Goal: Task Accomplishment & Management: Use online tool/utility

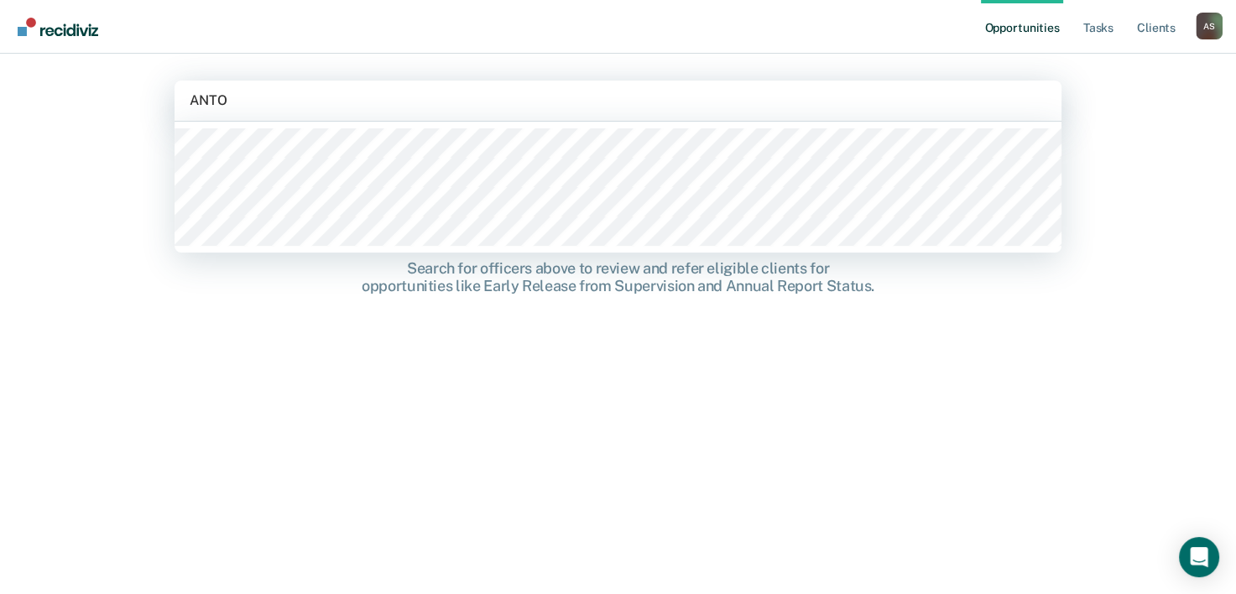
type input "ANTOI"
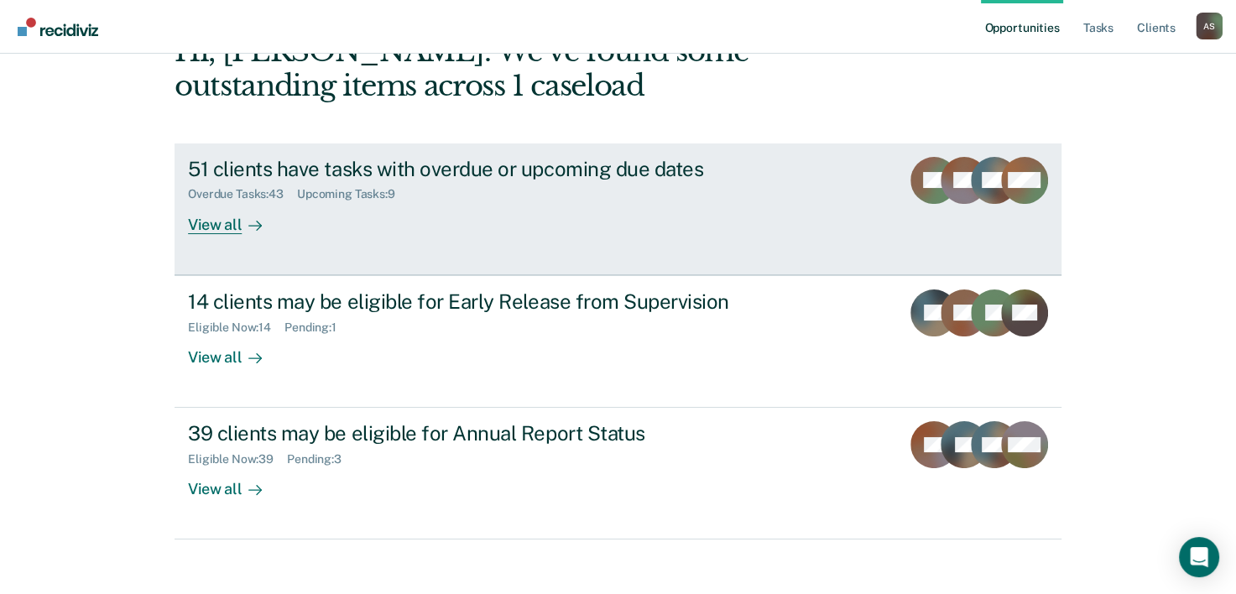
scroll to position [118, 0]
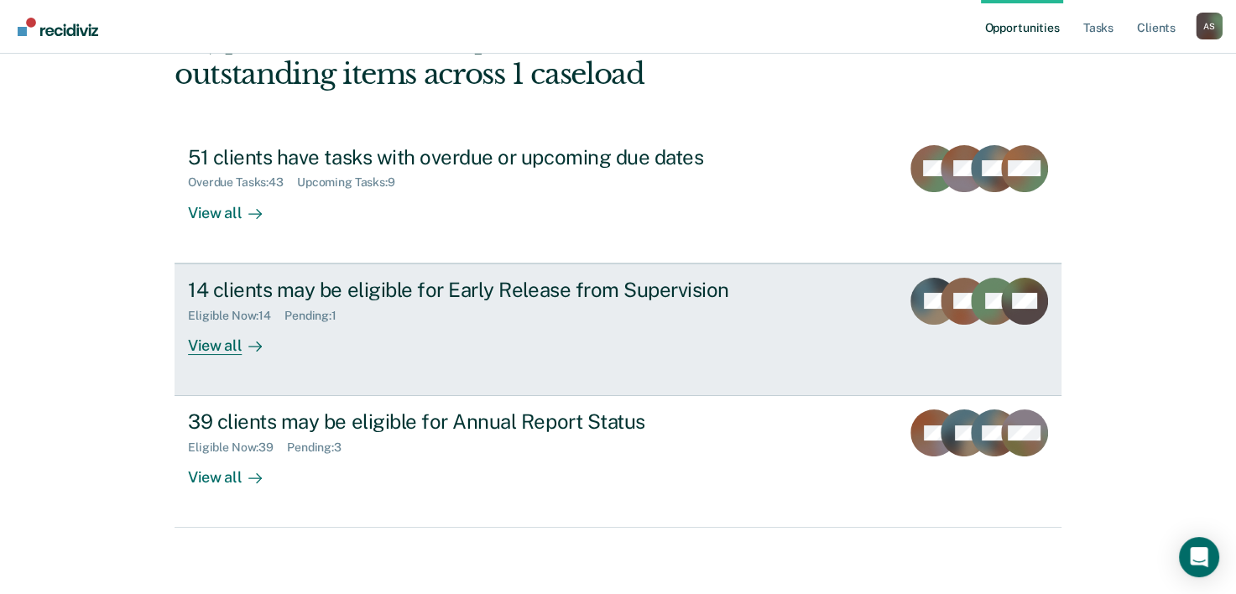
click at [227, 349] on div "View all" at bounding box center [235, 338] width 94 height 33
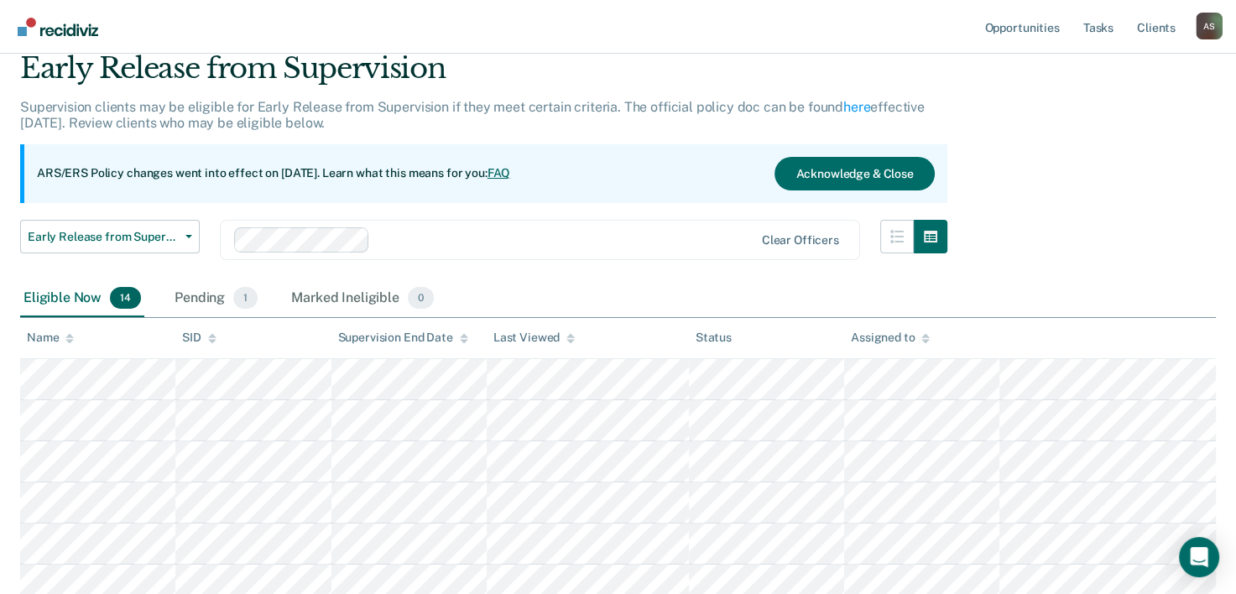
scroll to position [84, 0]
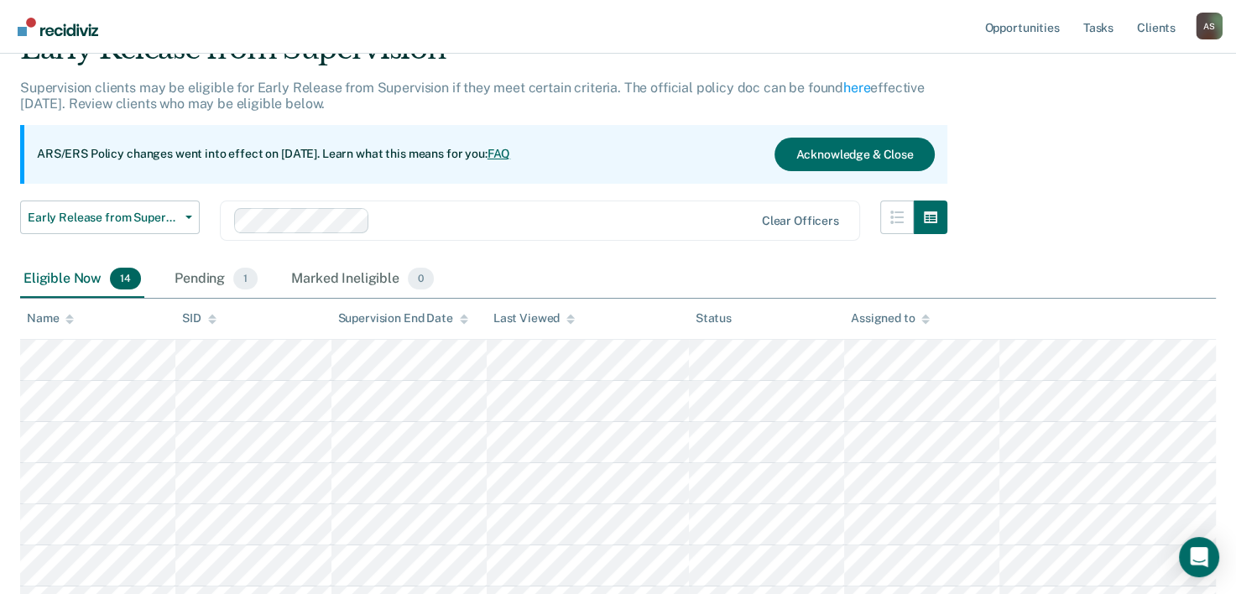
click at [49, 324] on div "Name" at bounding box center [50, 318] width 47 height 14
click at [67, 316] on icon at bounding box center [69, 317] width 8 height 4
click at [67, 314] on icon at bounding box center [69, 319] width 8 height 11
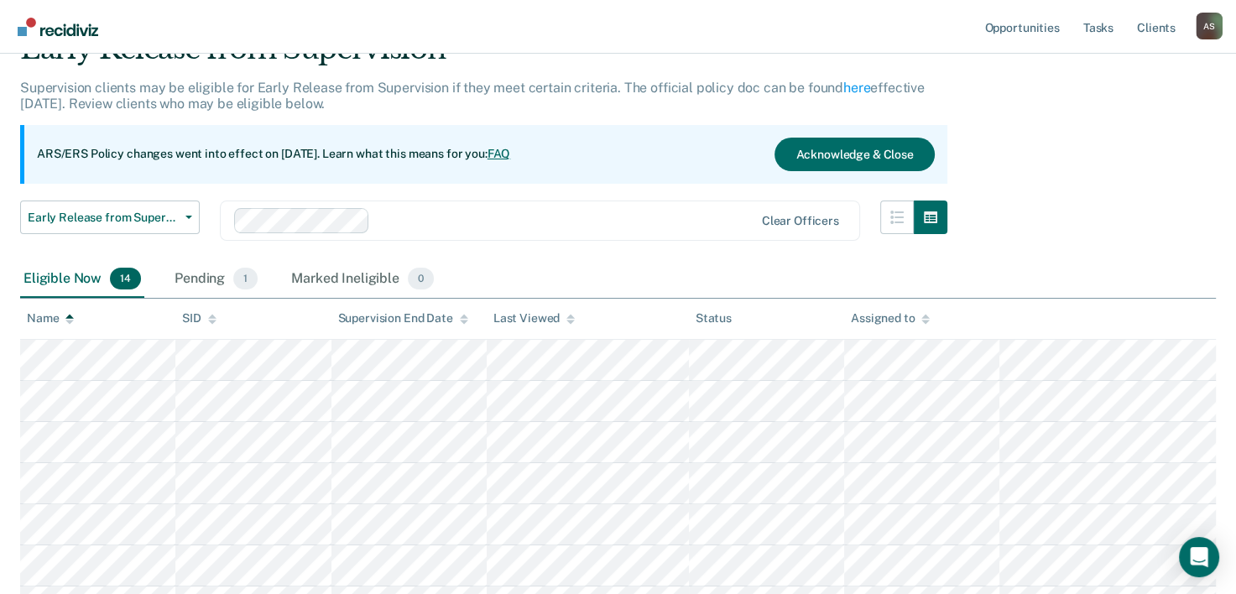
click at [67, 314] on icon at bounding box center [69, 319] width 8 height 11
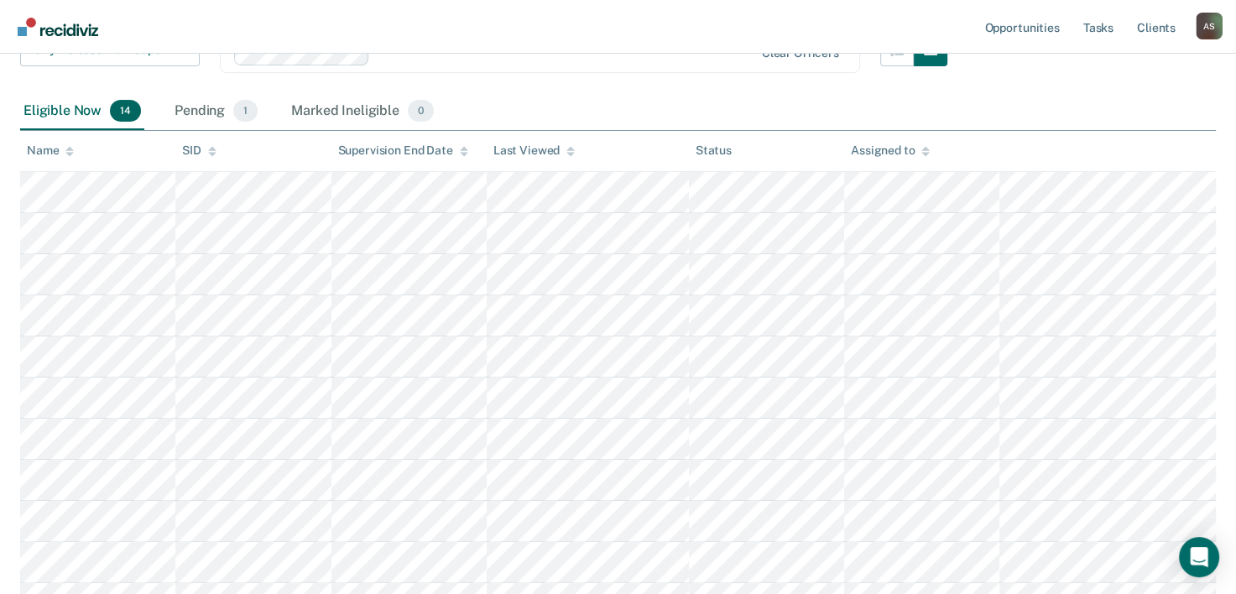
scroll to position [168, 0]
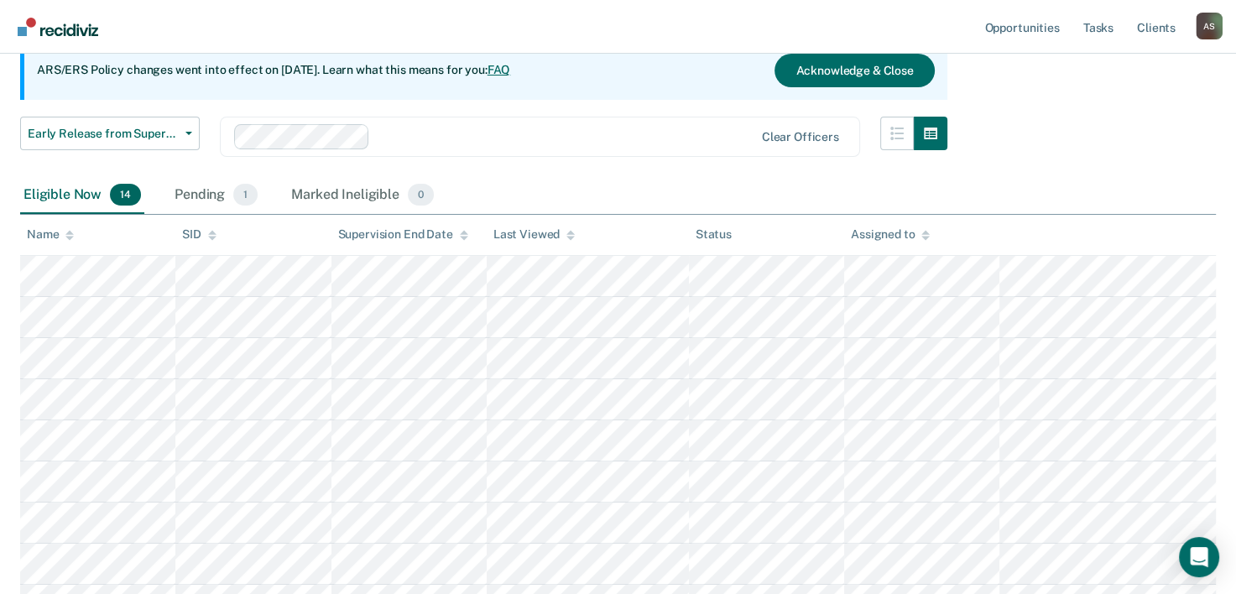
click at [67, 238] on icon at bounding box center [69, 235] width 8 height 11
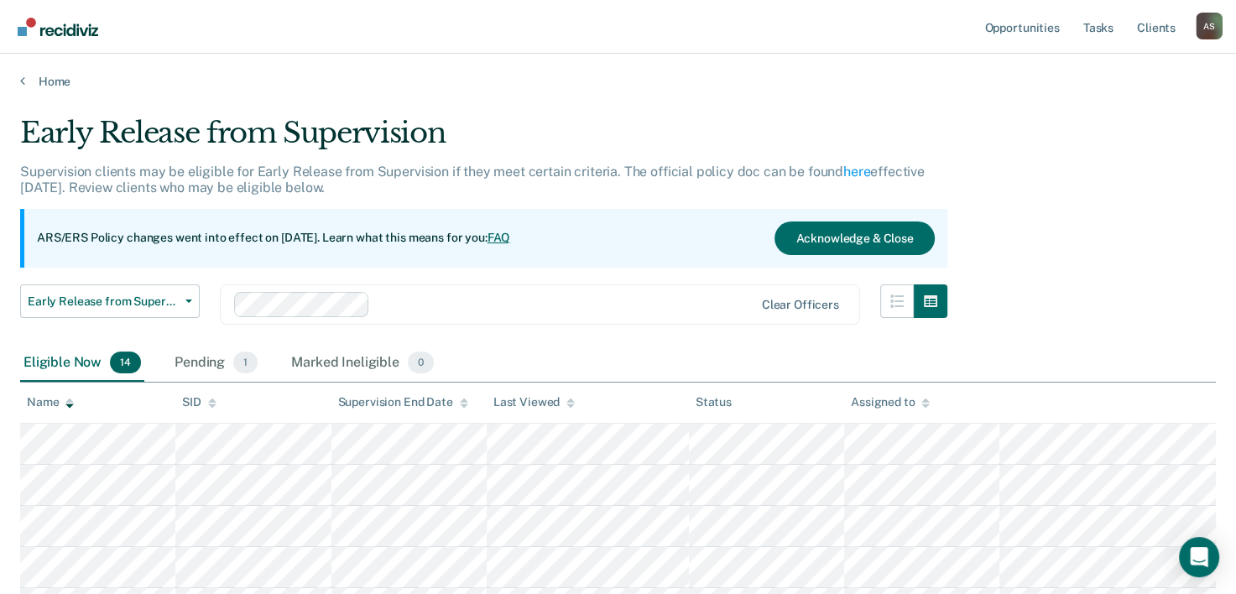
scroll to position [84, 0]
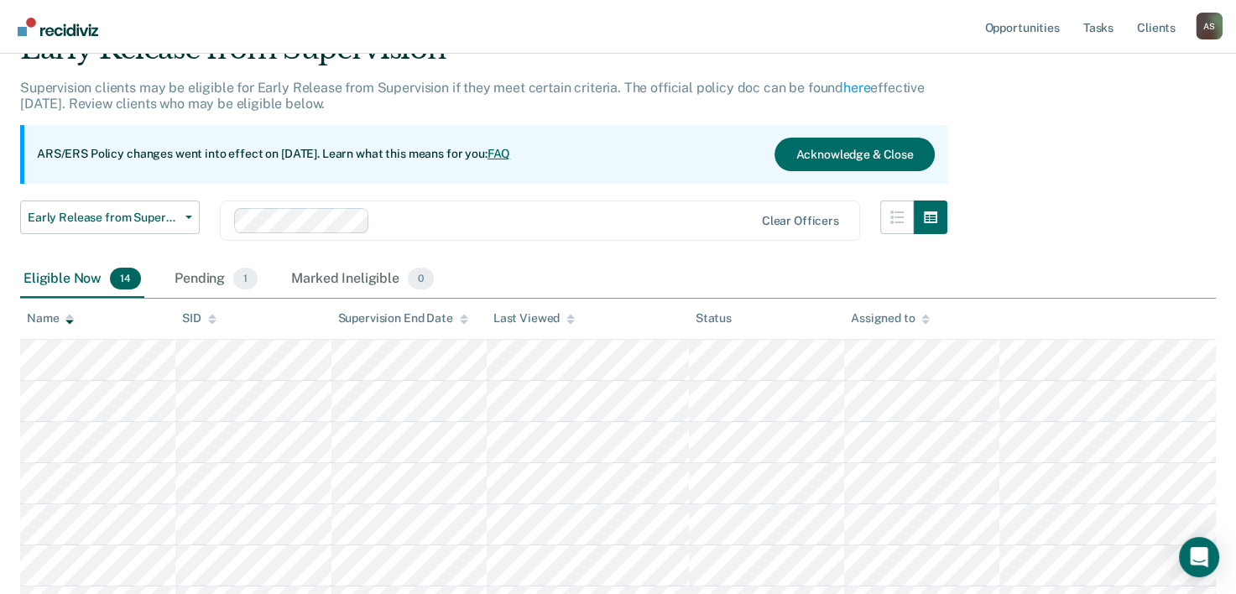
click at [1208, 30] on div "A S" at bounding box center [1208, 26] width 27 height 27
click at [1208, 29] on div "A S" at bounding box center [1208, 26] width 27 height 27
click at [1205, 18] on div "A S" at bounding box center [1208, 26] width 27 height 27
click at [1090, 66] on link "Profile" at bounding box center [1141, 68] width 135 height 14
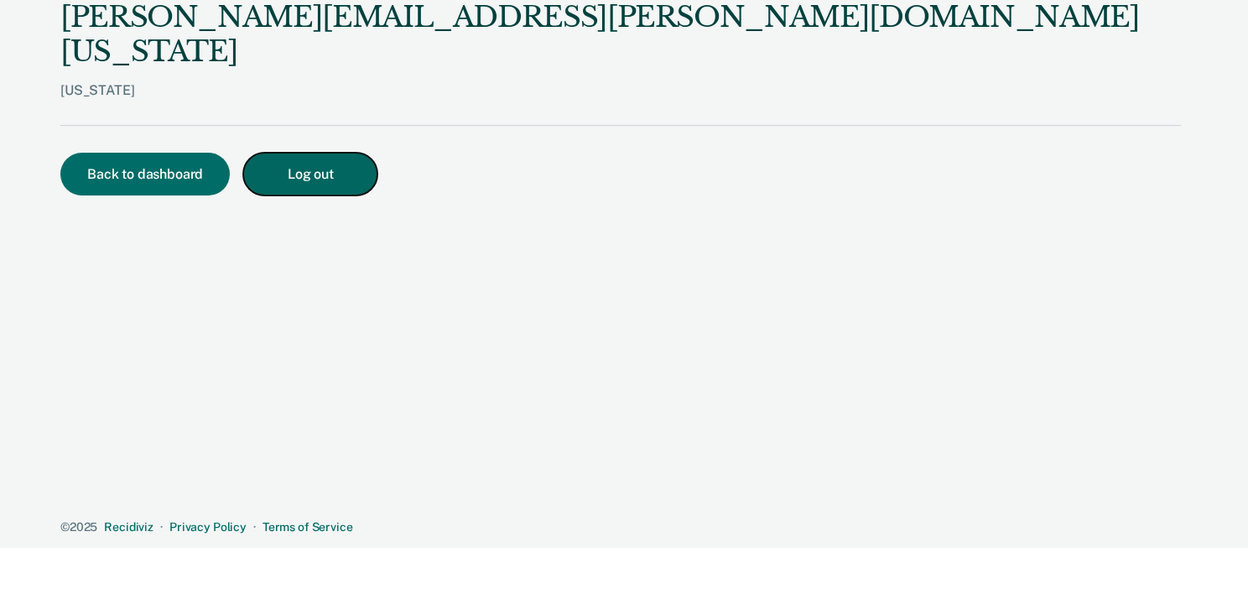
click at [295, 153] on button "Log out" at bounding box center [310, 174] width 134 height 43
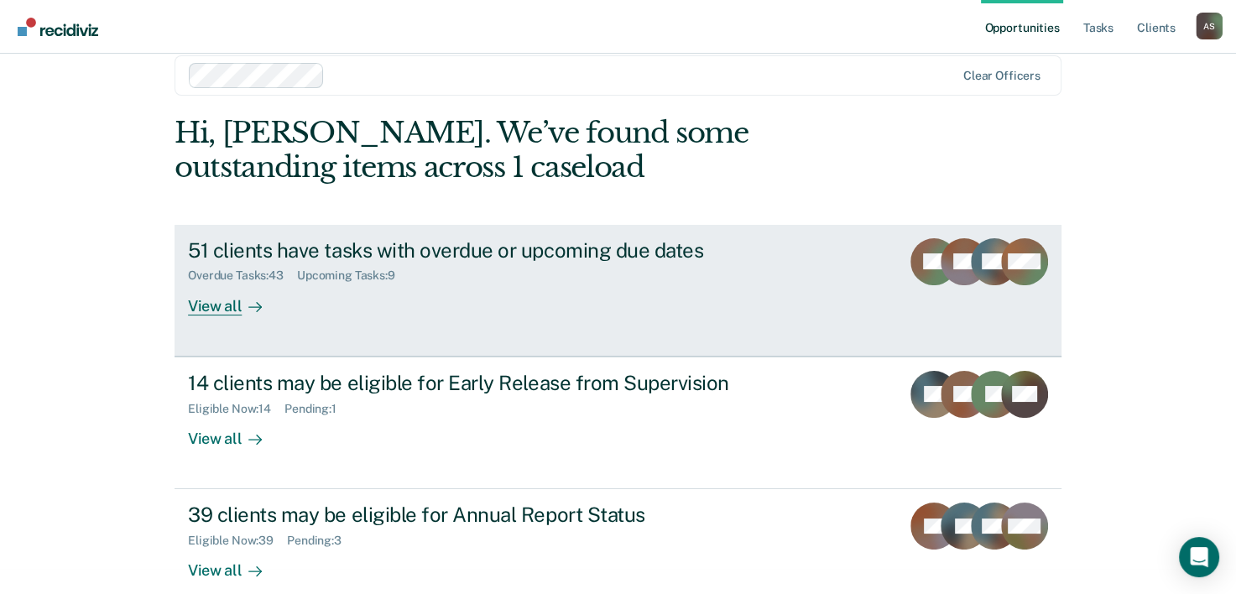
scroll to position [51, 0]
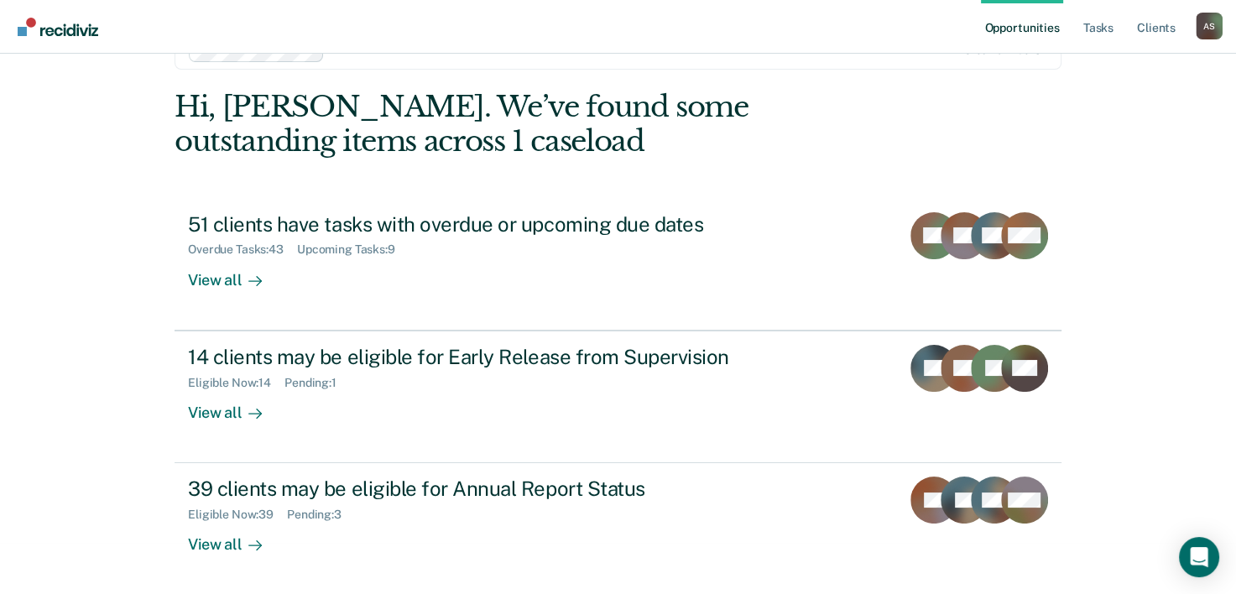
drag, startPoint x: 1189, startPoint y: 30, endPoint x: 1198, endPoint y: 36, distance: 10.9
click at [1197, 34] on div "Opportunities Tasks Client s Araceli Santollo A S Profile How it works Log Out" at bounding box center [1102, 26] width 242 height 53
click at [1208, 40] on div "Araceli Santollo A S Profile How it works Log Out" at bounding box center [1208, 29] width 27 height 32
click at [1207, 40] on div "Araceli Santollo A S Profile How it works Log Out" at bounding box center [1208, 29] width 27 height 32
click at [1188, 27] on ul "Opportunities Tasks Client s" at bounding box center [1088, 27] width 215 height 54
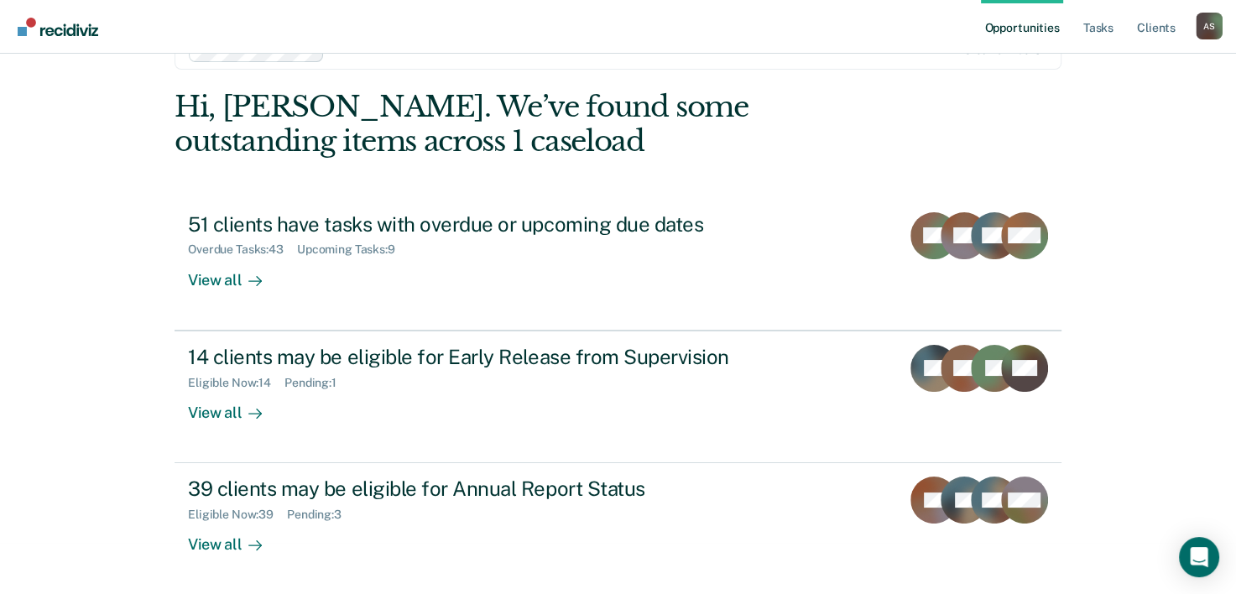
click at [1195, 30] on div "A S" at bounding box center [1208, 26] width 27 height 27
click at [1201, 34] on div "A S" at bounding box center [1208, 26] width 27 height 27
click at [1206, 34] on div "A S" at bounding box center [1208, 26] width 27 height 27
click at [1100, 64] on link "Profile" at bounding box center [1141, 68] width 135 height 14
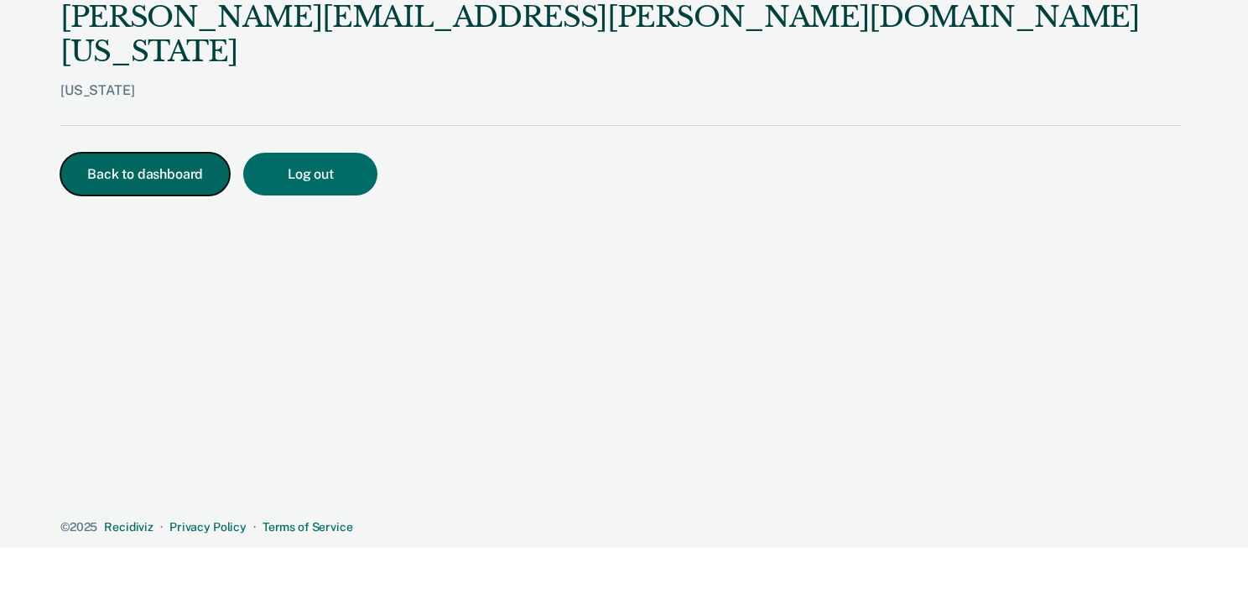
click at [167, 153] on button "Back to dashboard" at bounding box center [144, 174] width 169 height 43
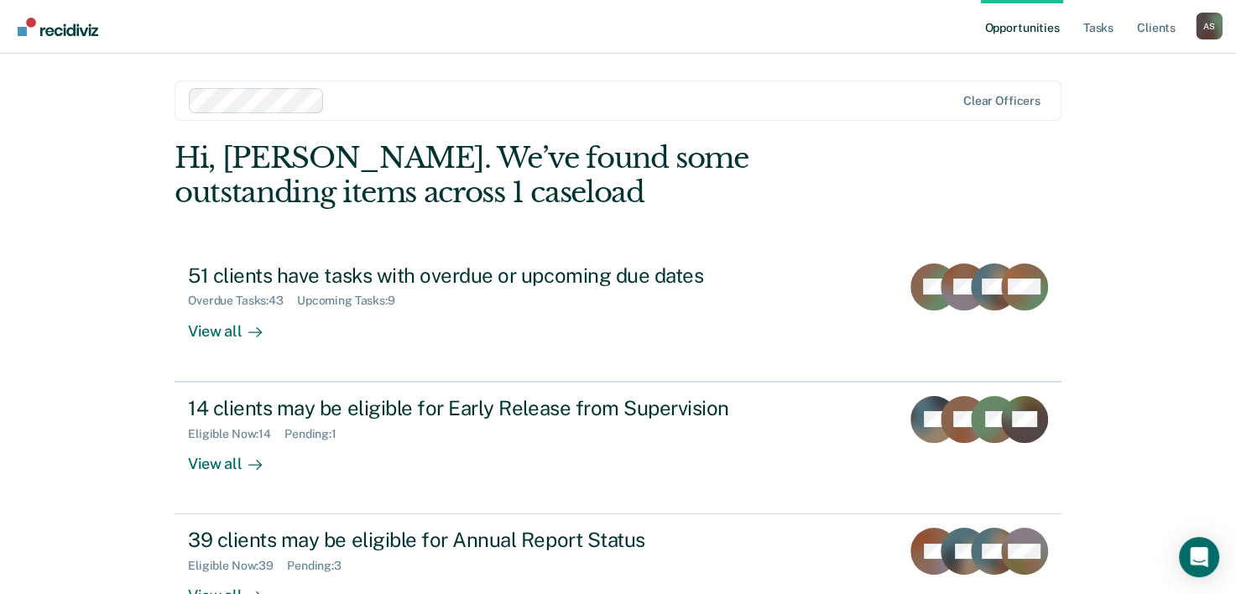
click at [1219, 25] on div "A S" at bounding box center [1208, 26] width 27 height 27
click at [1099, 109] on link "Log Out" at bounding box center [1141, 110] width 135 height 14
click at [1211, 23] on div "A S" at bounding box center [1208, 26] width 27 height 27
click at [1091, 68] on link "Profile" at bounding box center [1141, 68] width 135 height 14
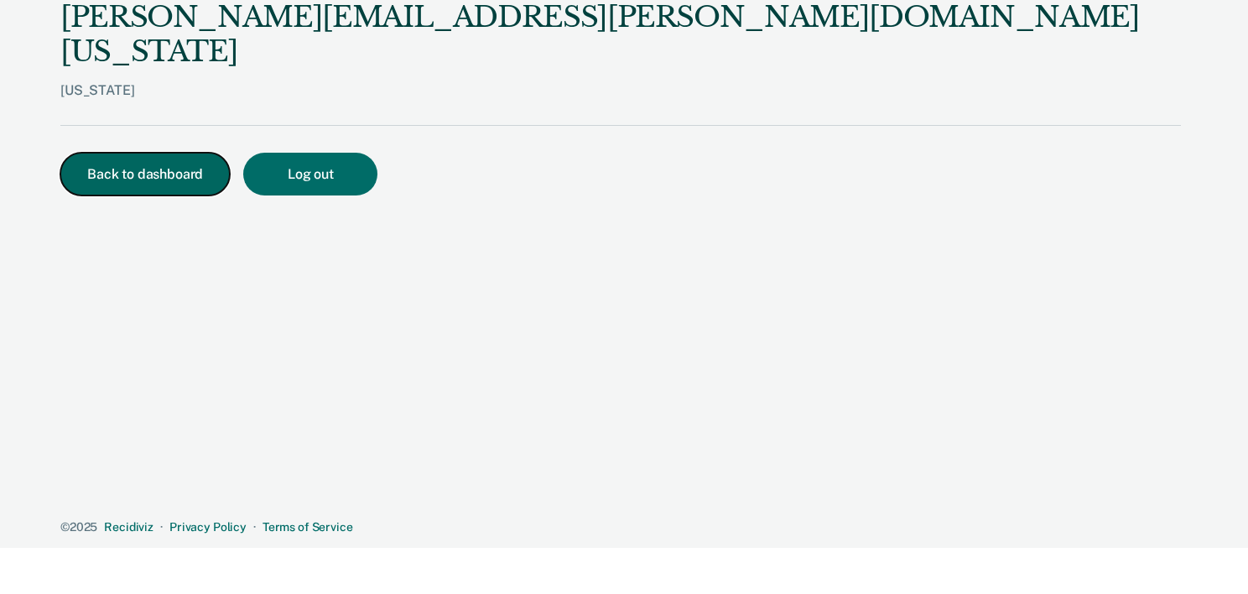
click at [171, 153] on button "Back to dashboard" at bounding box center [144, 174] width 169 height 43
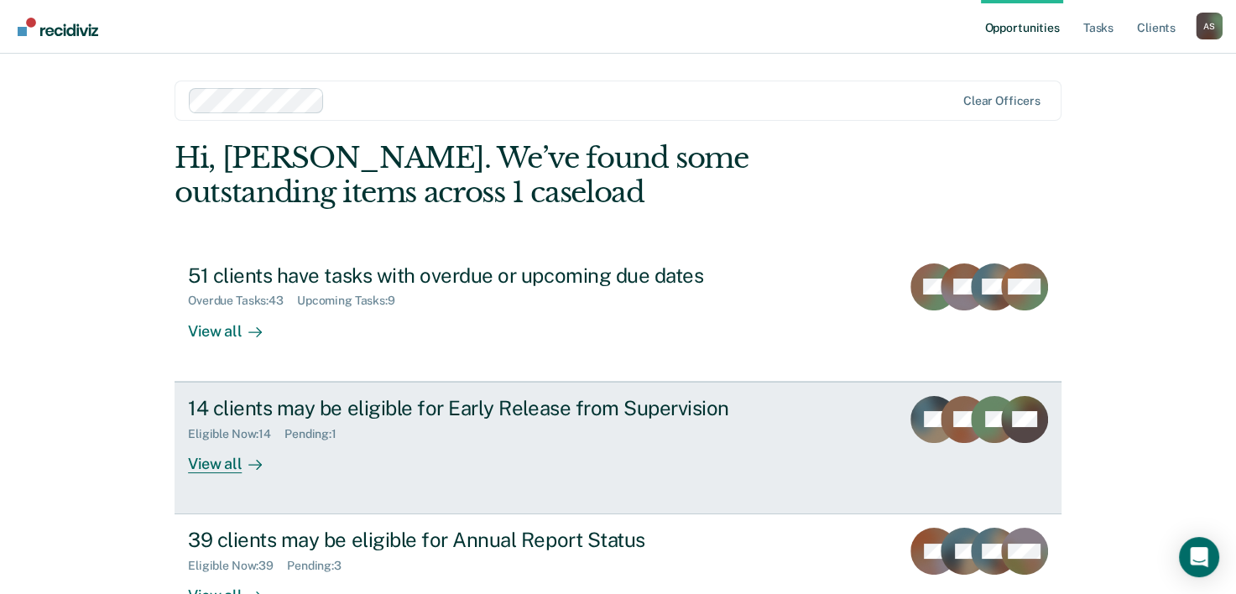
click at [248, 461] on icon at bounding box center [254, 464] width 13 height 13
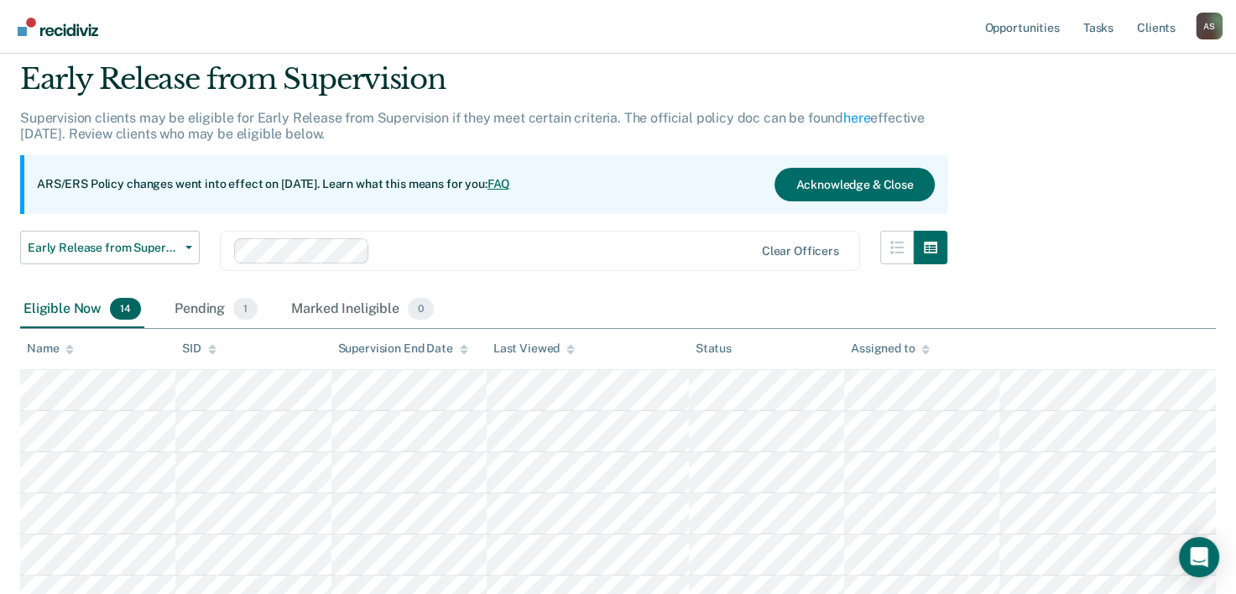
scroll to position [84, 0]
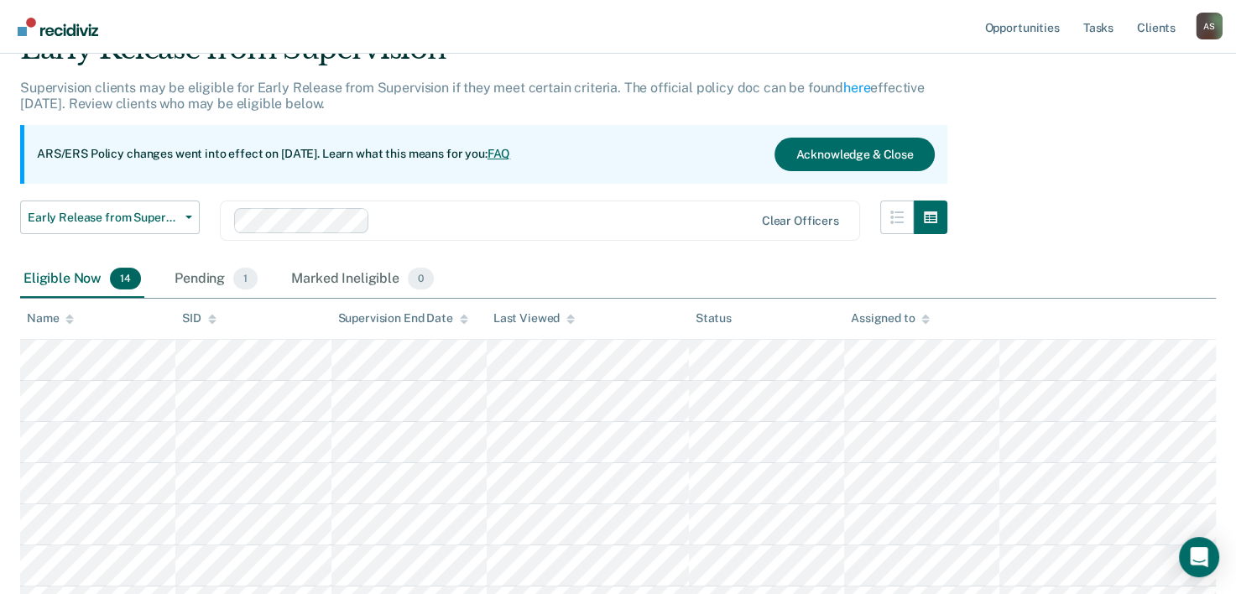
click at [70, 320] on icon at bounding box center [69, 322] width 8 height 4
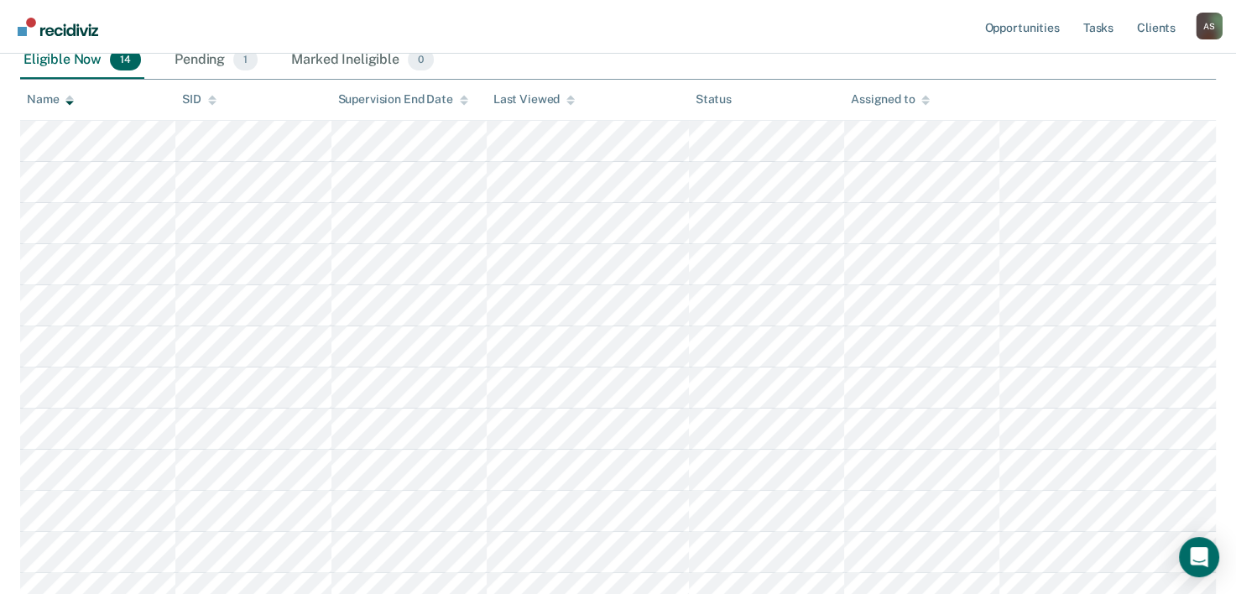
scroll to position [272, 0]
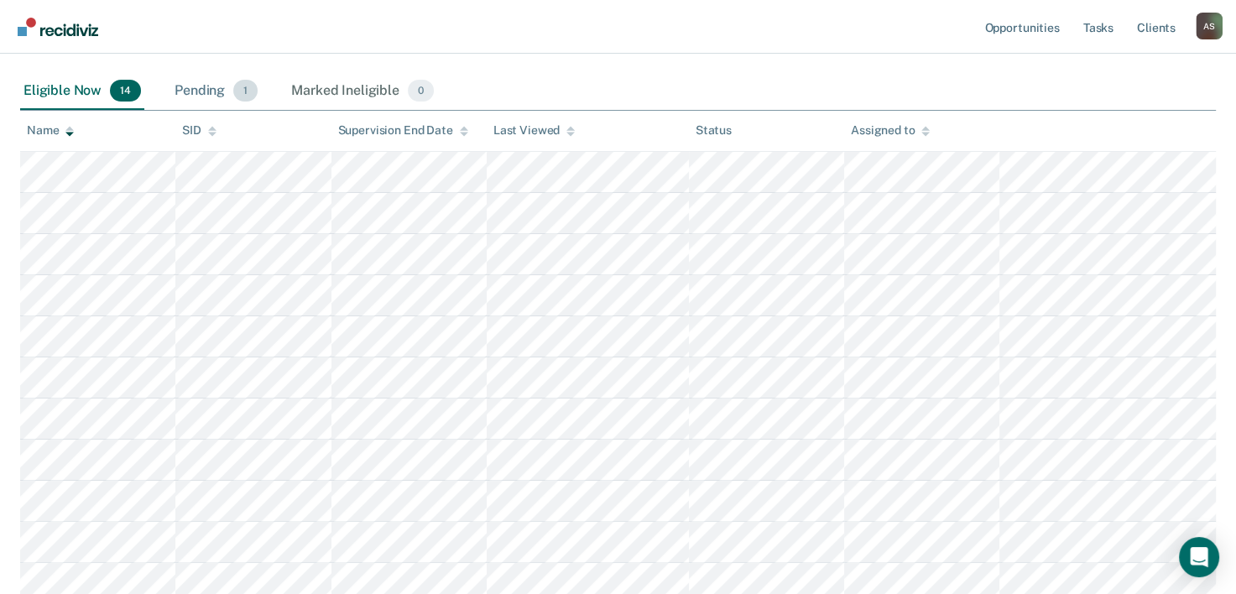
click at [206, 82] on div "Pending 1" at bounding box center [216, 91] width 90 height 37
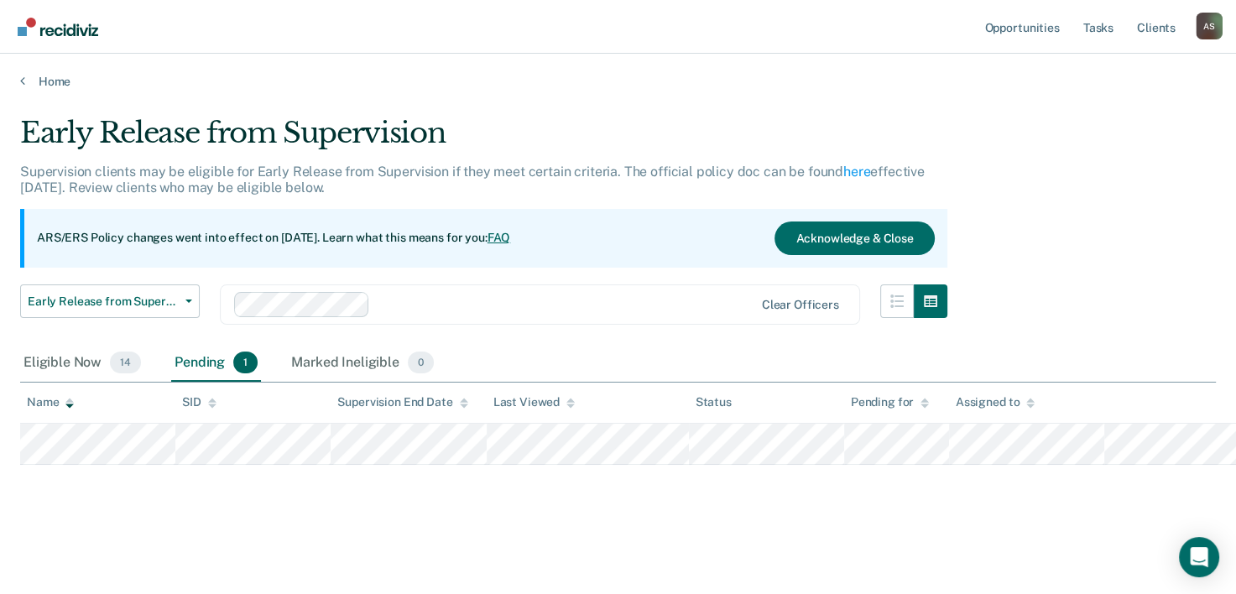
scroll to position [0, 0]
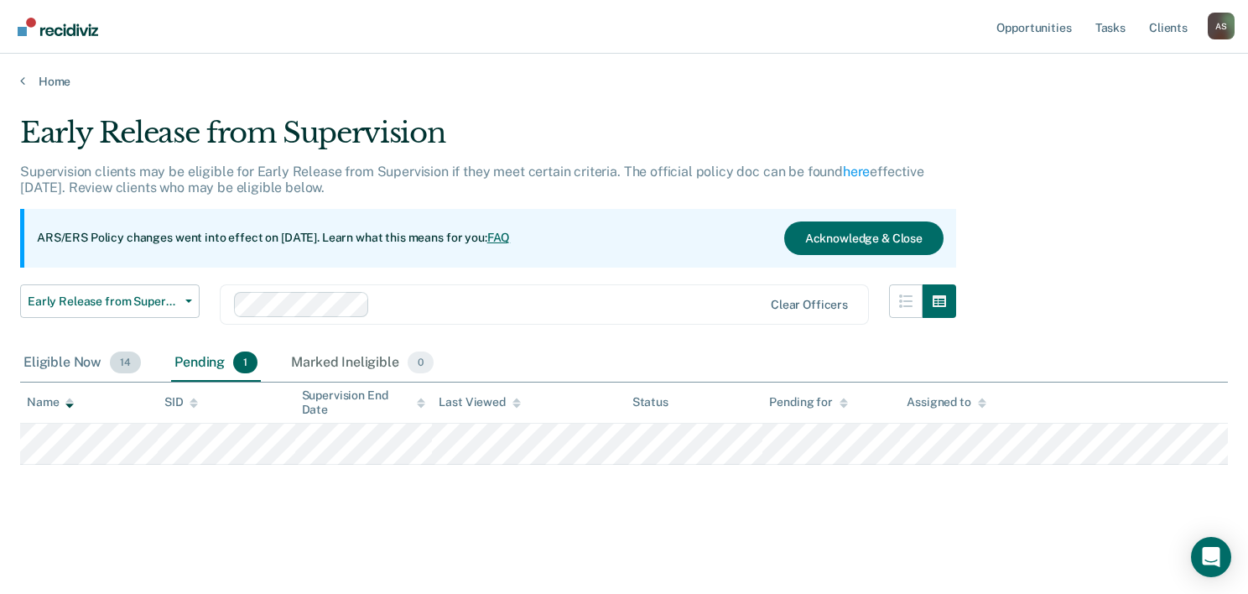
click at [72, 360] on div "Eligible Now 14" at bounding box center [82, 363] width 124 height 37
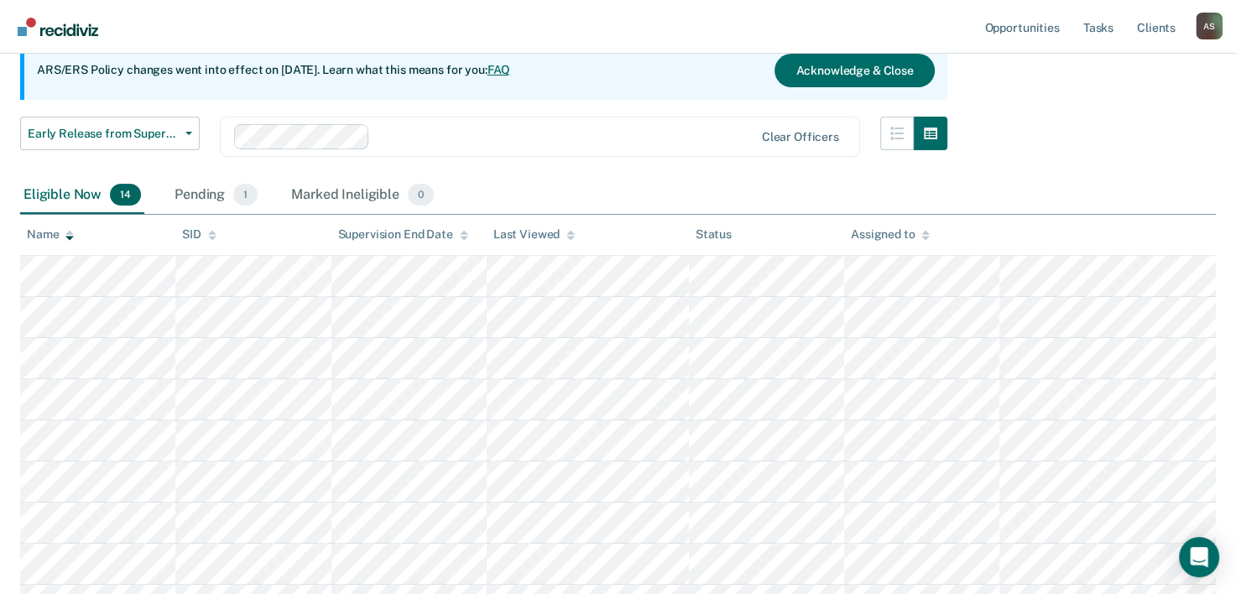
scroll to position [252, 0]
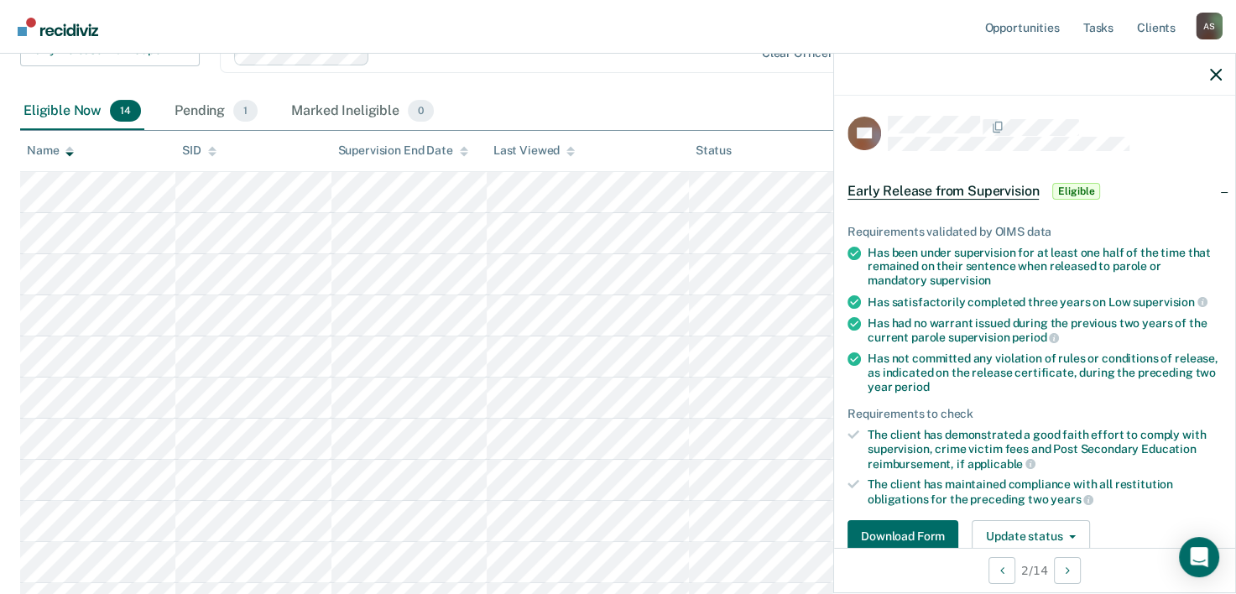
click at [592, 96] on div "Eligible Now 14 Pending 1 Marked Ineligible 0" at bounding box center [617, 112] width 1195 height 38
click at [606, 131] on th "Last Viewed" at bounding box center [588, 151] width 202 height 41
click at [1219, 81] on div at bounding box center [1034, 75] width 401 height 42
click at [1218, 78] on icon "button" at bounding box center [1216, 75] width 12 height 12
click at [897, 527] on button "Download Form" at bounding box center [902, 537] width 111 height 34
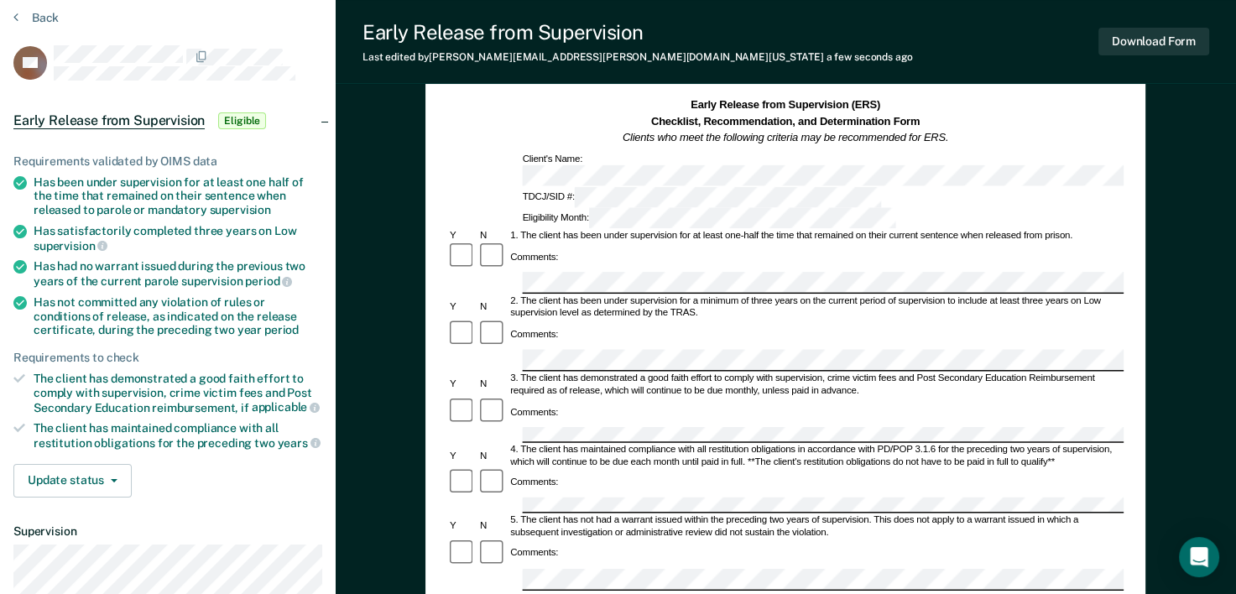
scroll to position [168, 0]
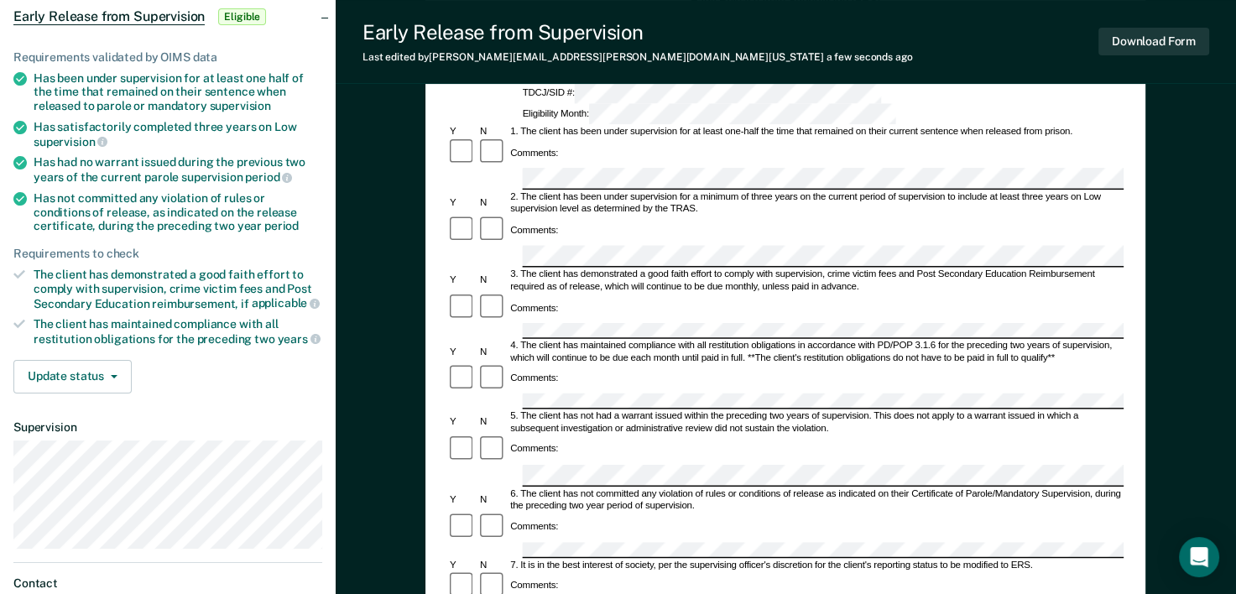
click at [480, 570] on div at bounding box center [492, 585] width 30 height 30
click at [478, 570] on div at bounding box center [492, 585] width 30 height 30
drag, startPoint x: 842, startPoint y: 448, endPoint x: 1027, endPoint y: 450, distance: 184.6
click at [1027, 559] on div "7. It is in the best interest of society, per the supervising officer's discret…" at bounding box center [816, 565] width 616 height 12
click at [1029, 559] on div "7. It is in the best interest of society, per the supervising officer's discret…" at bounding box center [816, 565] width 616 height 12
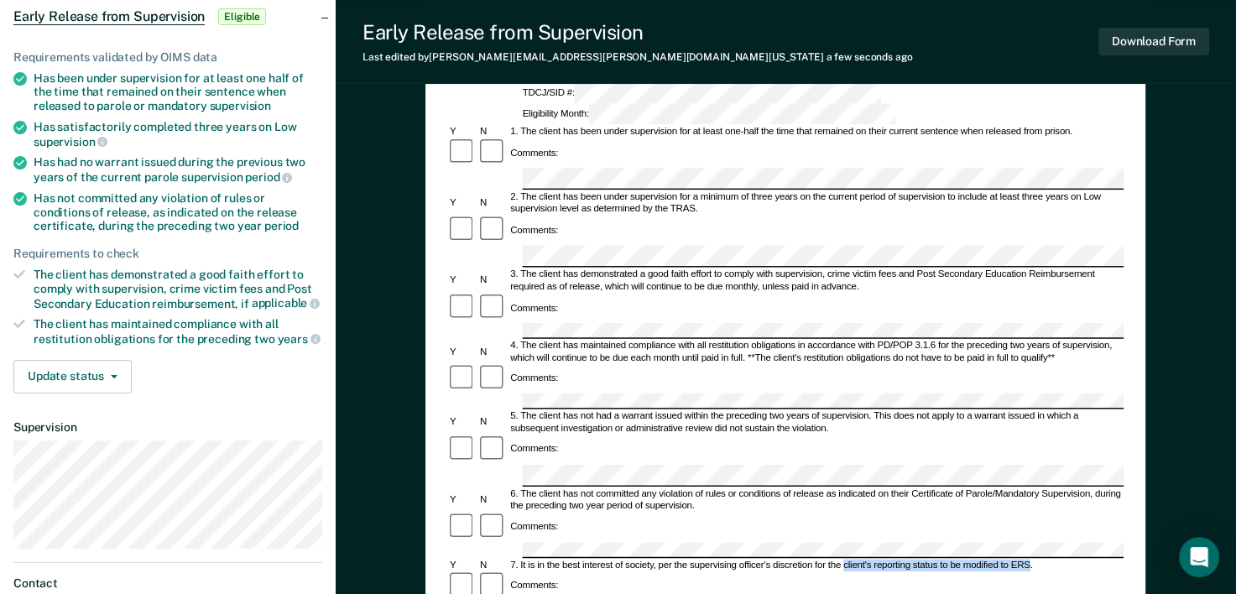
copy div "client's reporting status to be modified to ERS"
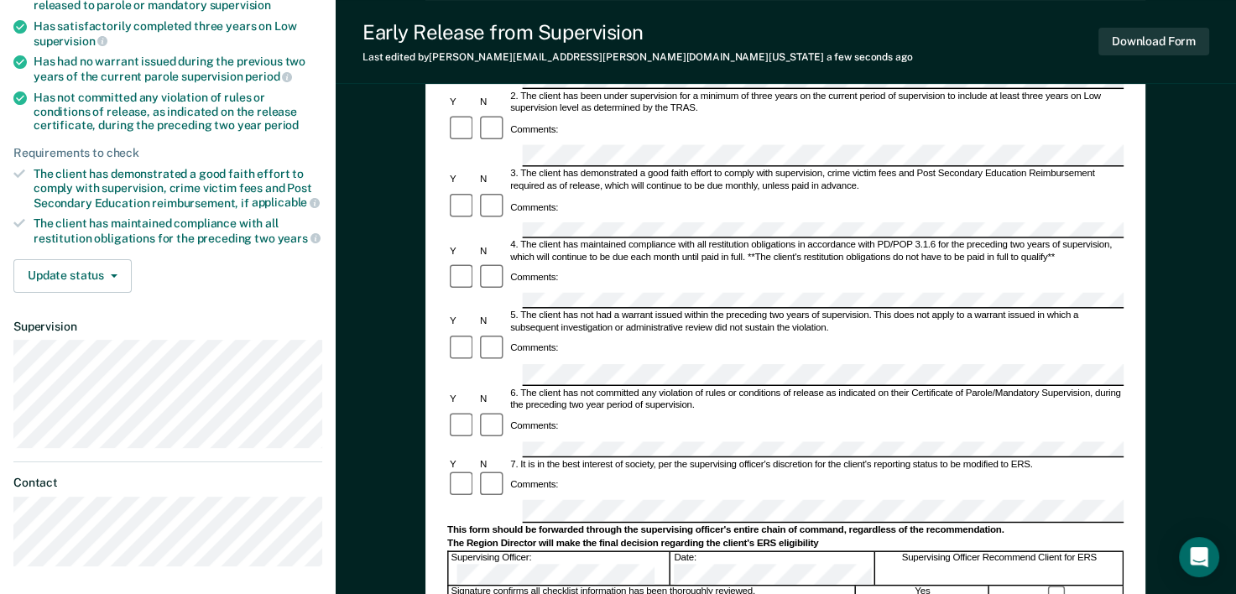
scroll to position [336, 0]
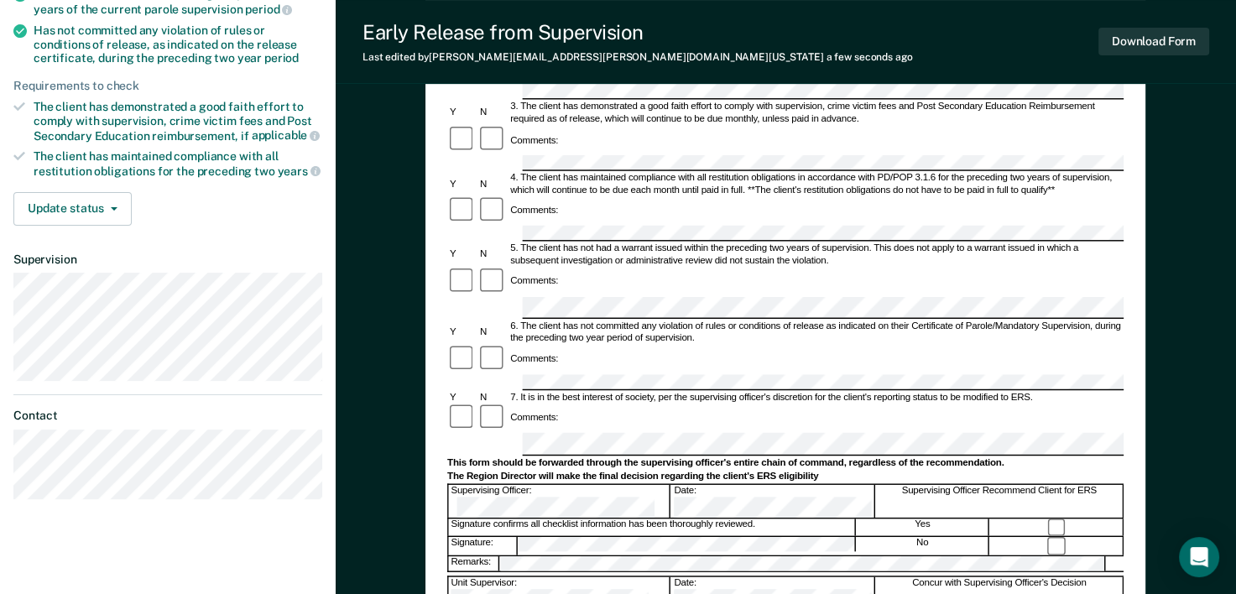
click at [577, 575] on div "Unit Supervisor: Date: Concur with Supervising Officer's Decision" at bounding box center [785, 592] width 676 height 34
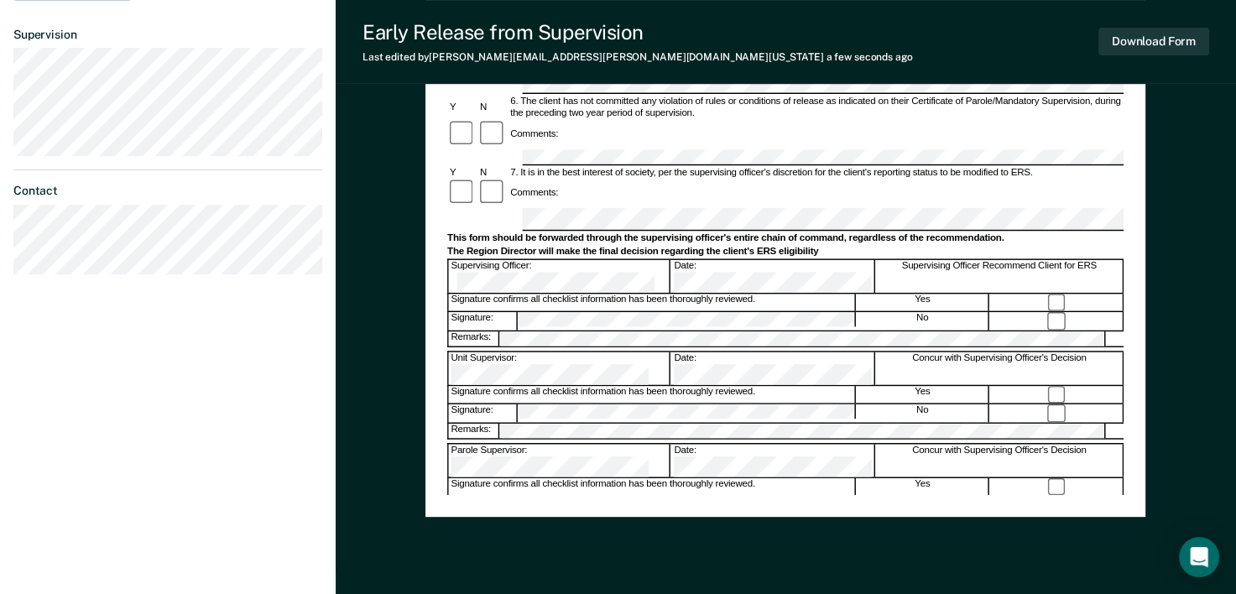
scroll to position [587, 0]
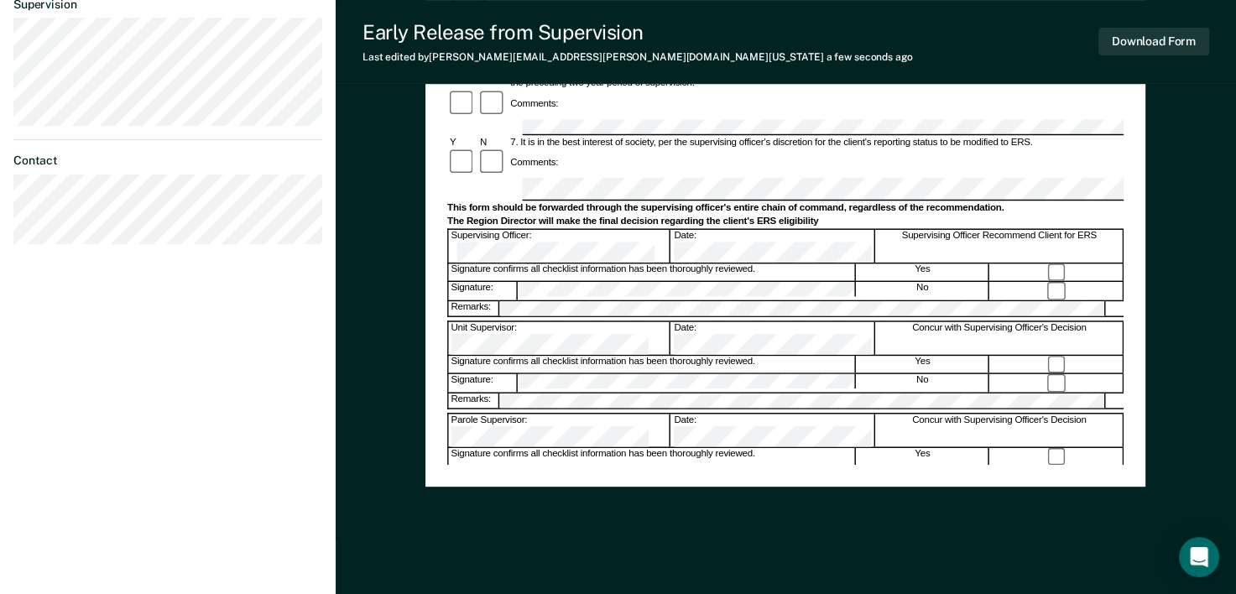
scroll to position [614, 0]
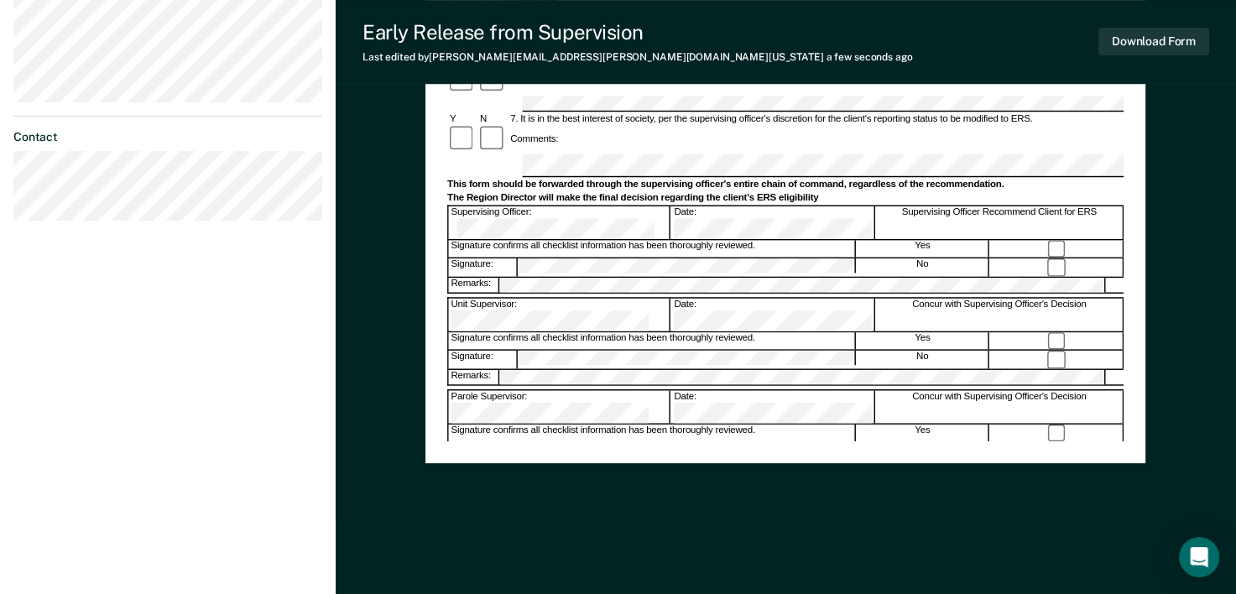
click at [607, 482] on div "Assistant Region Director:" at bounding box center [560, 498] width 222 height 33
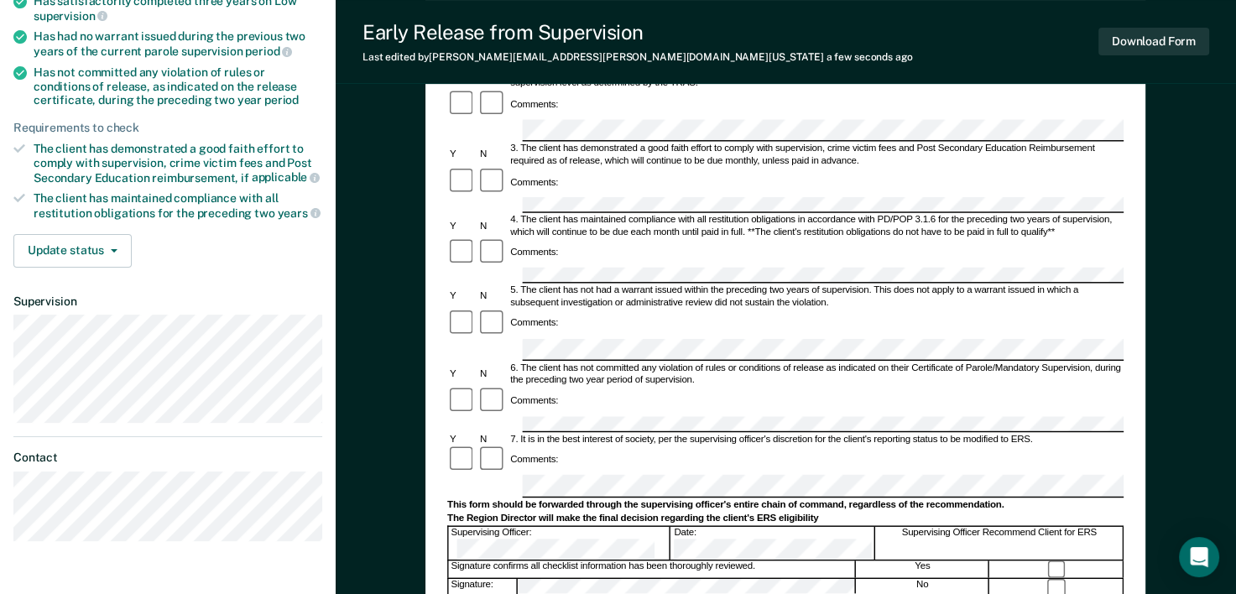
scroll to position [279, 0]
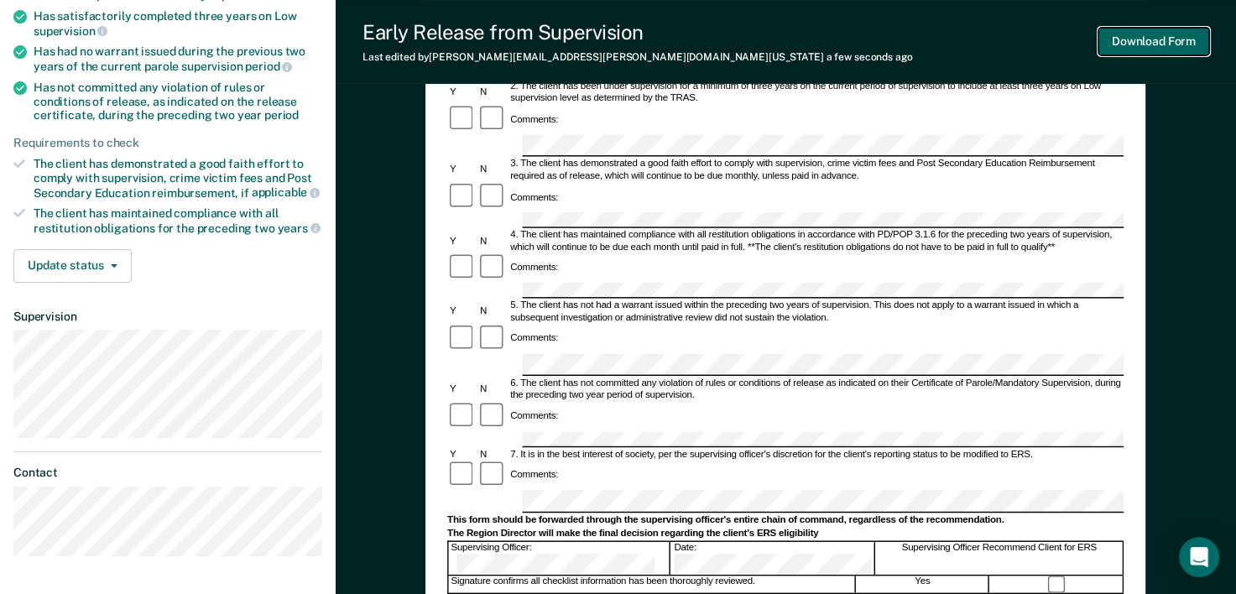
click at [1102, 44] on button "Download Form" at bounding box center [1153, 42] width 111 height 28
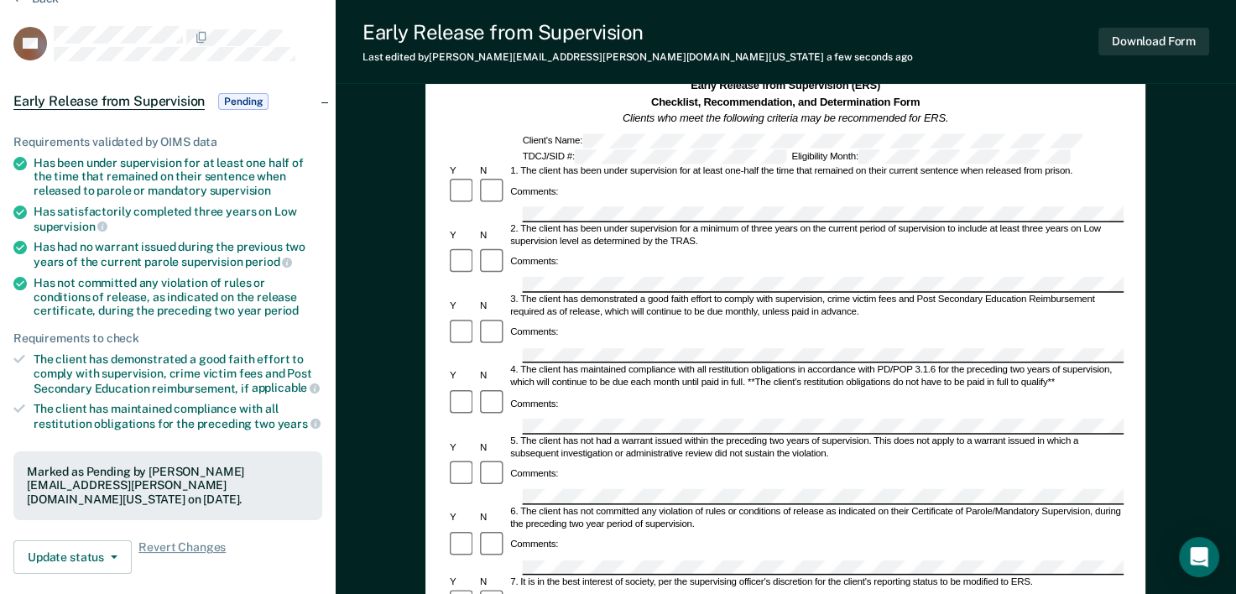
scroll to position [0, 0]
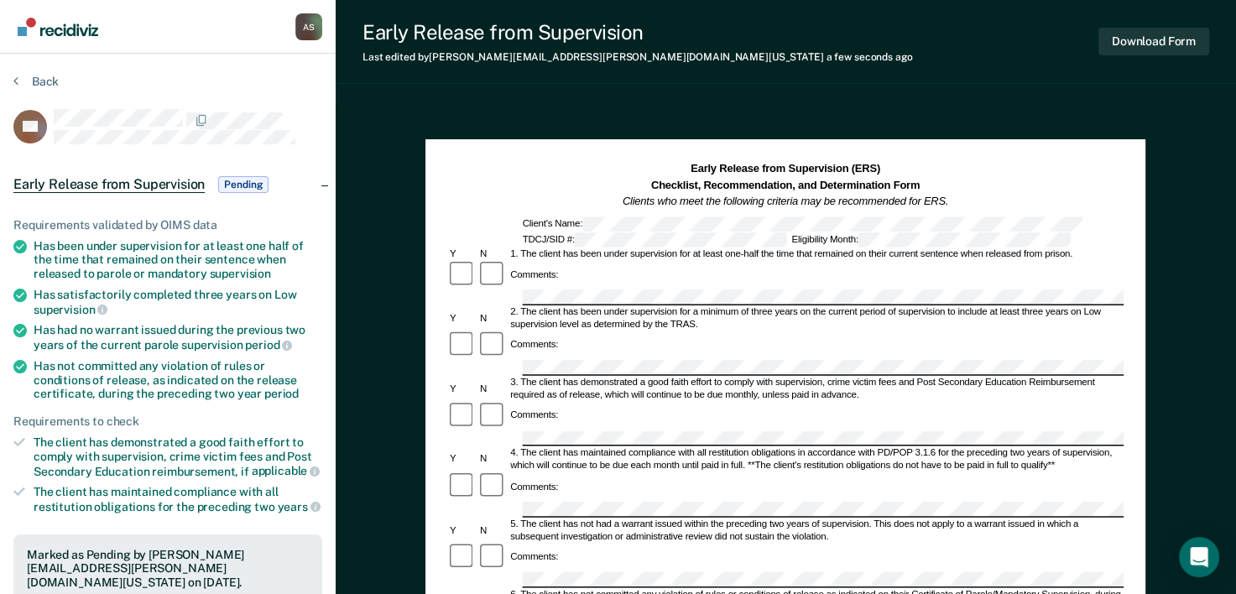
click at [60, 84] on div "Back" at bounding box center [167, 91] width 309 height 35
click at [44, 91] on div "Back" at bounding box center [167, 91] width 309 height 35
click at [40, 81] on button "Back" at bounding box center [35, 81] width 45 height 15
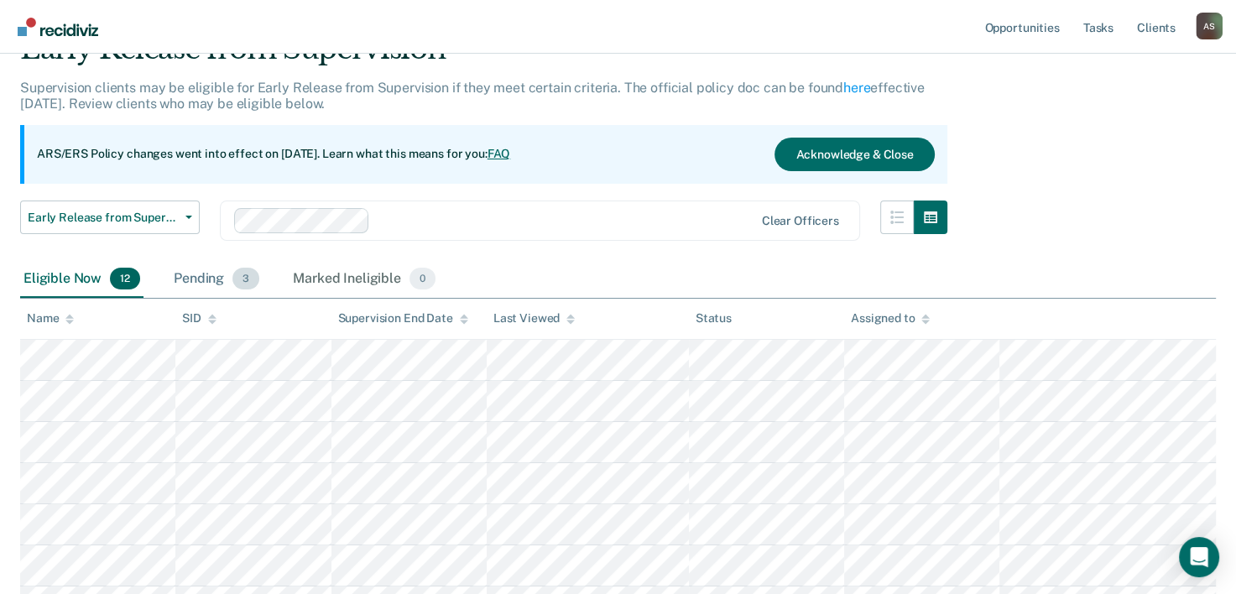
click at [224, 281] on div "Pending 3" at bounding box center [216, 279] width 92 height 37
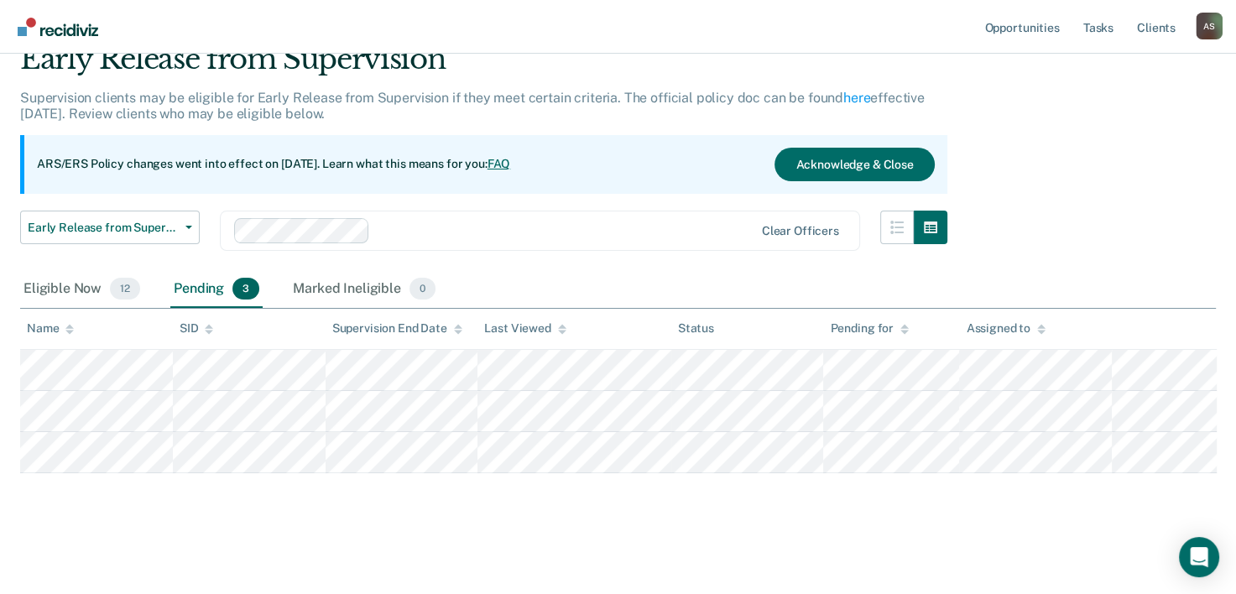
scroll to position [72, 0]
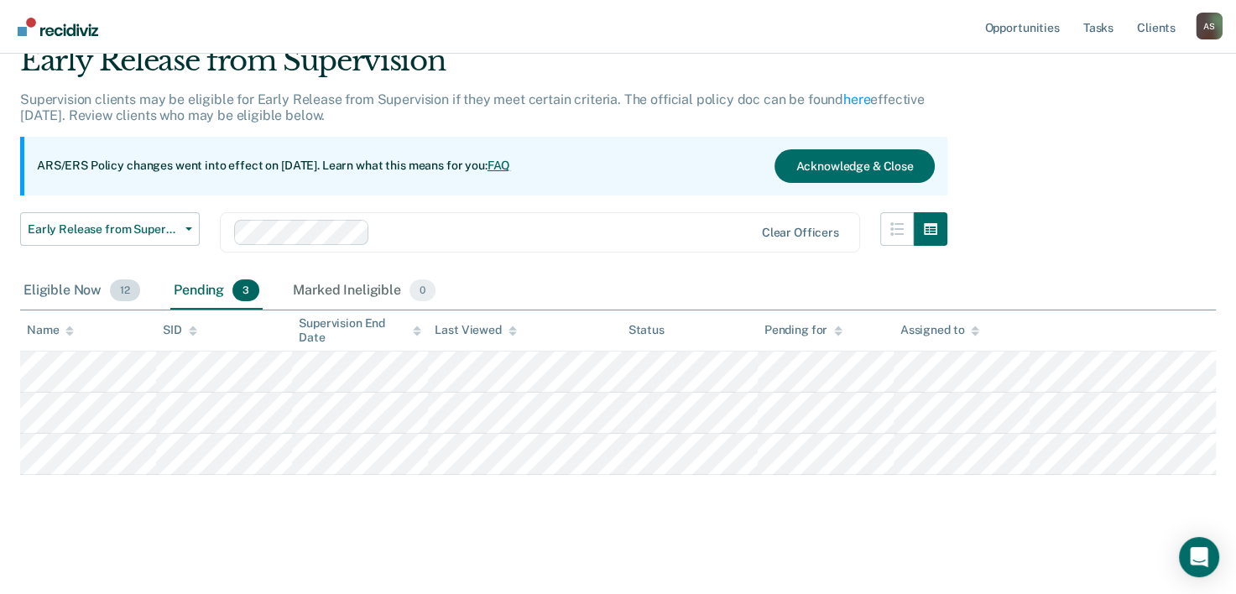
click at [68, 292] on div "Eligible Now 12" at bounding box center [81, 291] width 123 height 37
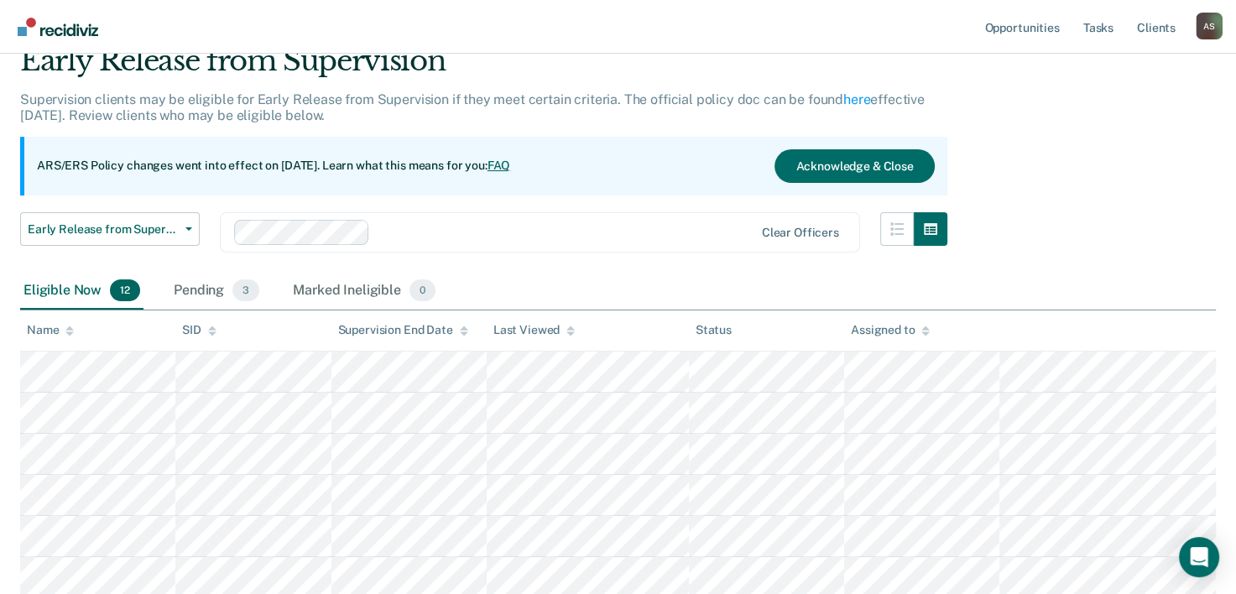
click at [68, 330] on icon at bounding box center [69, 331] width 8 height 11
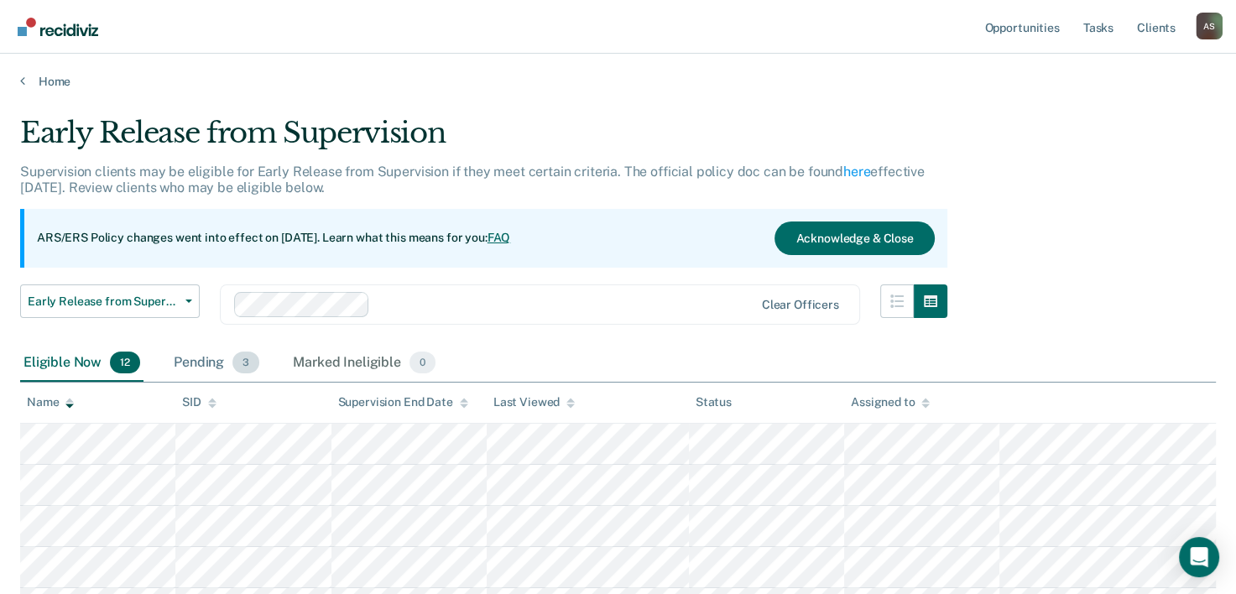
click at [249, 368] on span "3" at bounding box center [245, 363] width 27 height 22
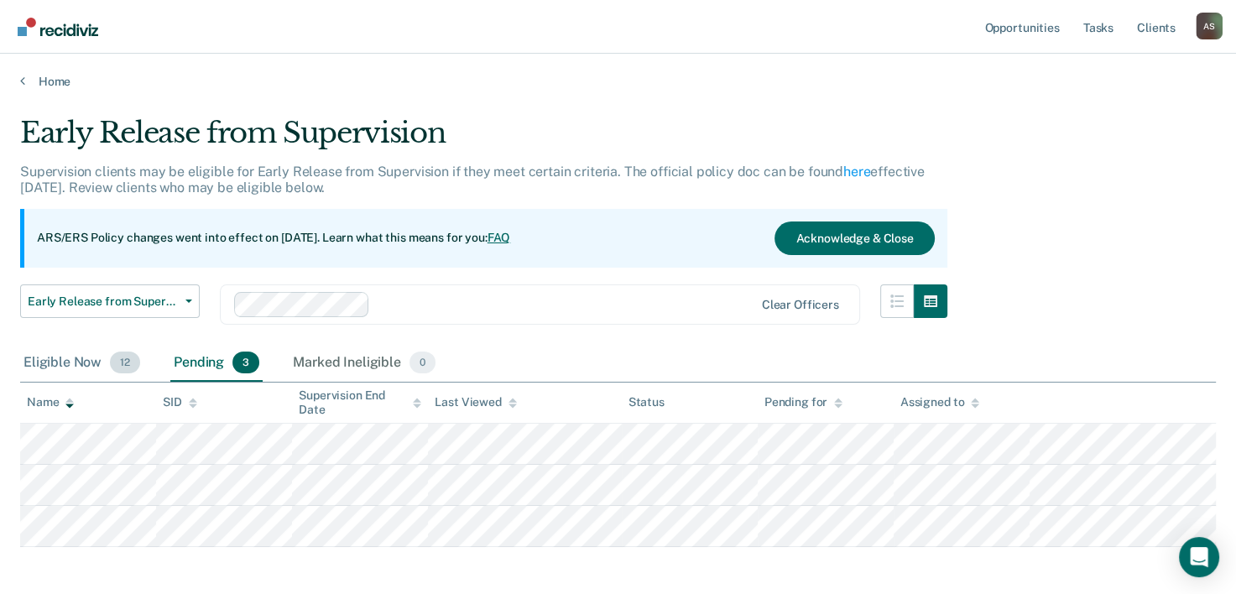
click at [131, 356] on span "12" at bounding box center [125, 363] width 30 height 22
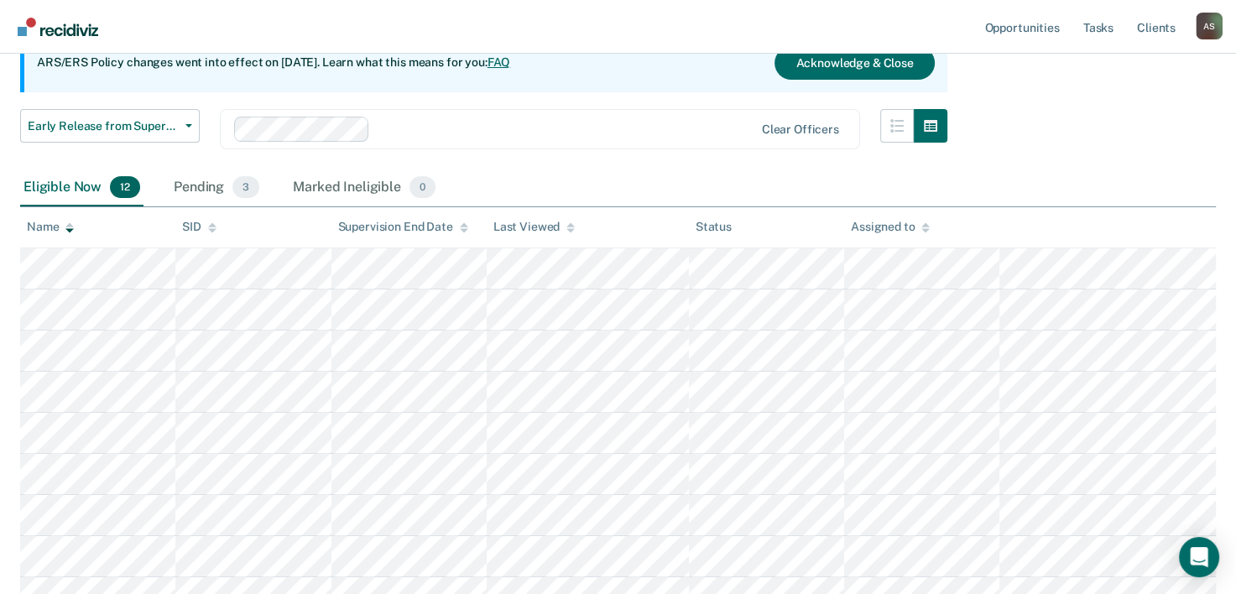
scroll to position [190, 0]
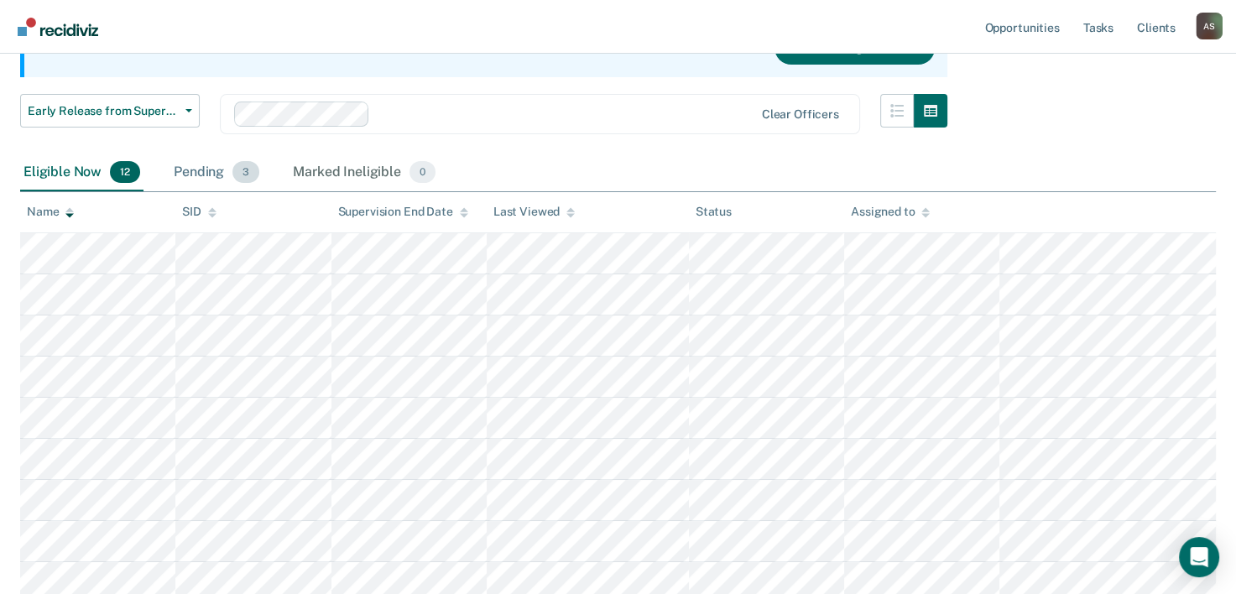
click at [216, 176] on div "Pending 3" at bounding box center [216, 172] width 92 height 37
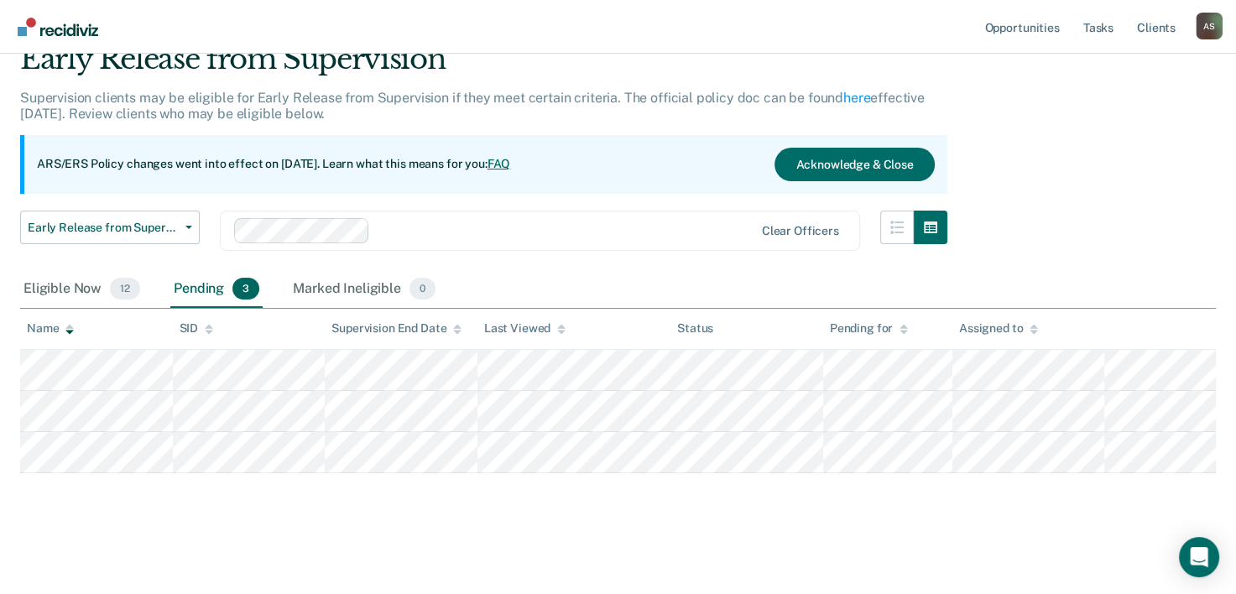
scroll to position [72, 0]
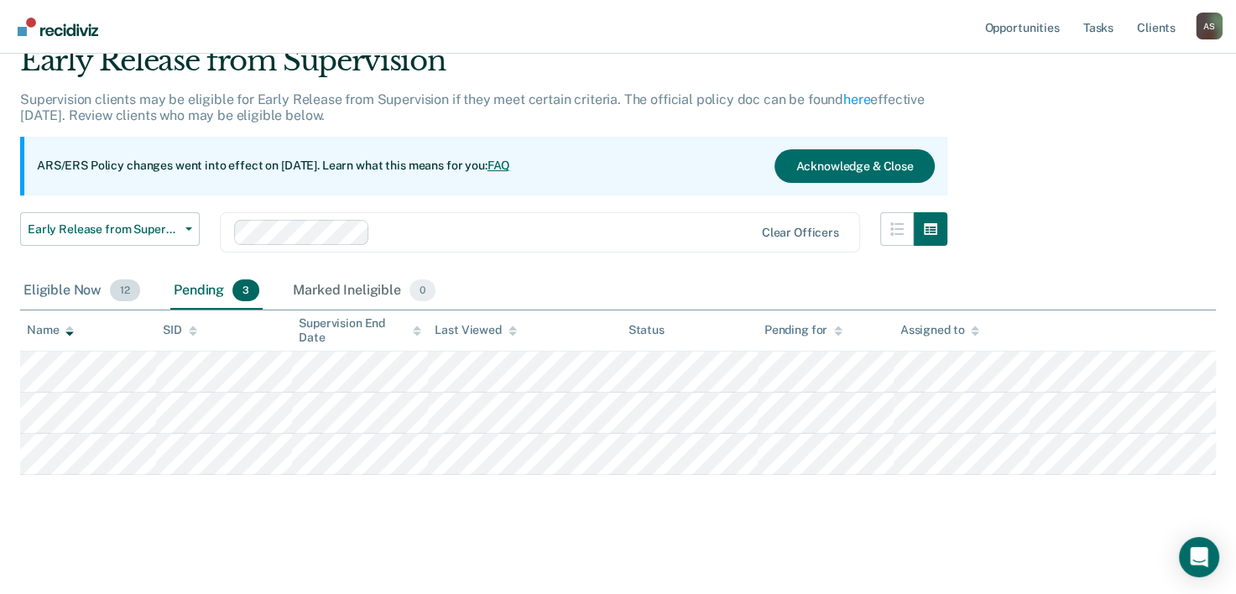
click at [107, 300] on div "Eligible Now 12" at bounding box center [81, 291] width 123 height 37
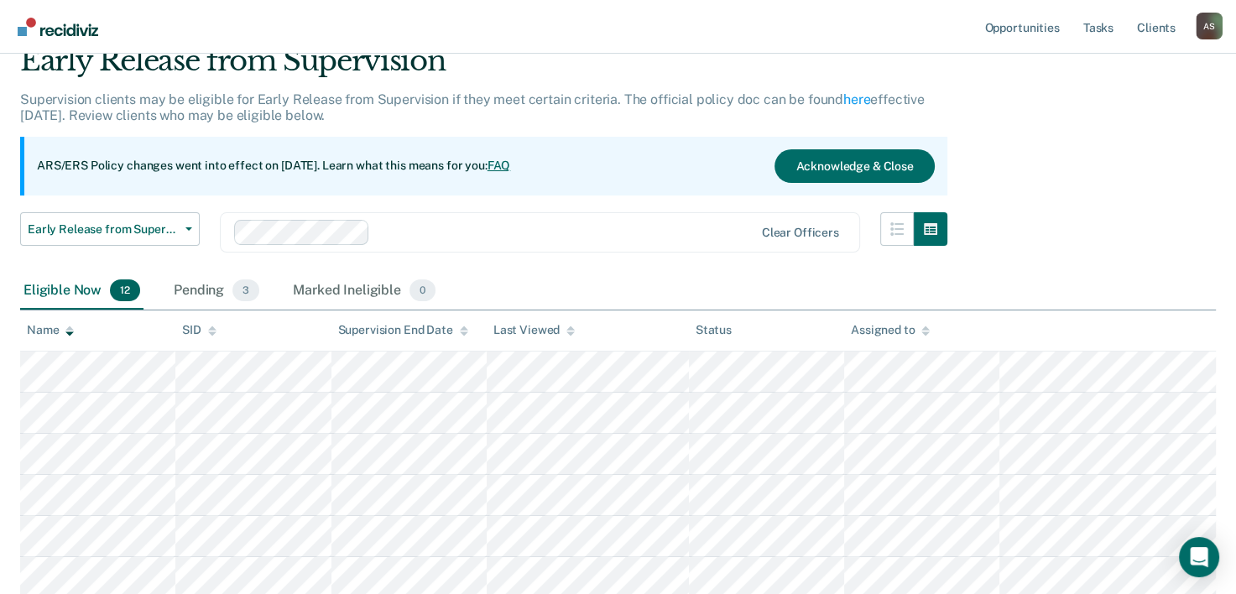
click at [70, 336] on div at bounding box center [69, 330] width 8 height 14
click at [74, 326] on icon at bounding box center [69, 331] width 8 height 11
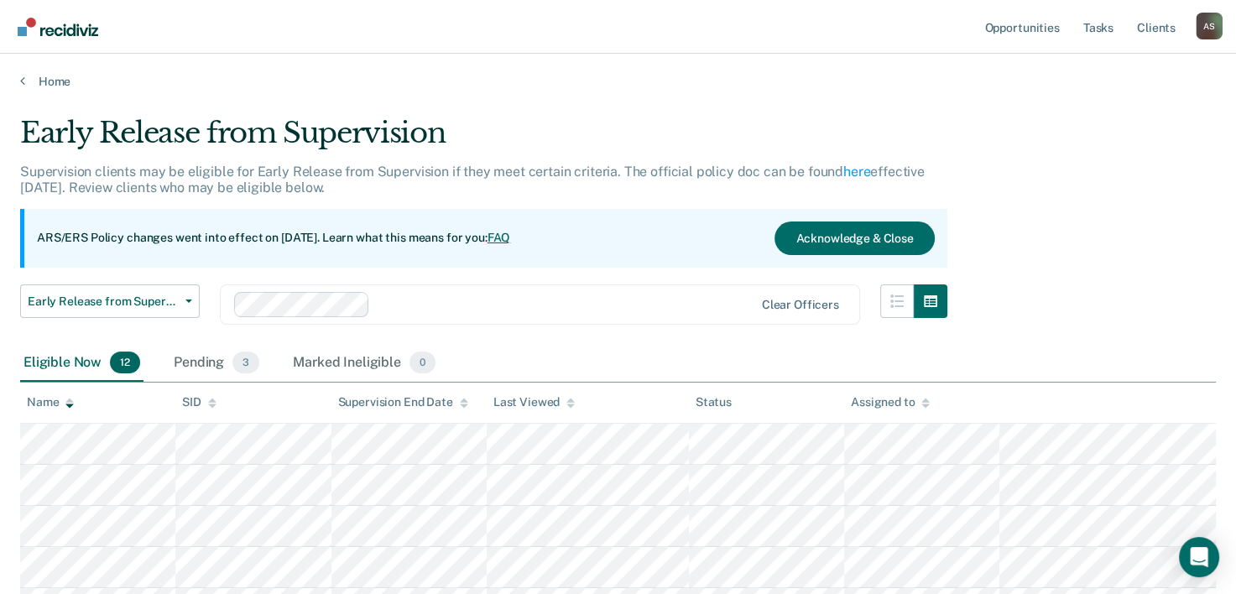
scroll to position [84, 0]
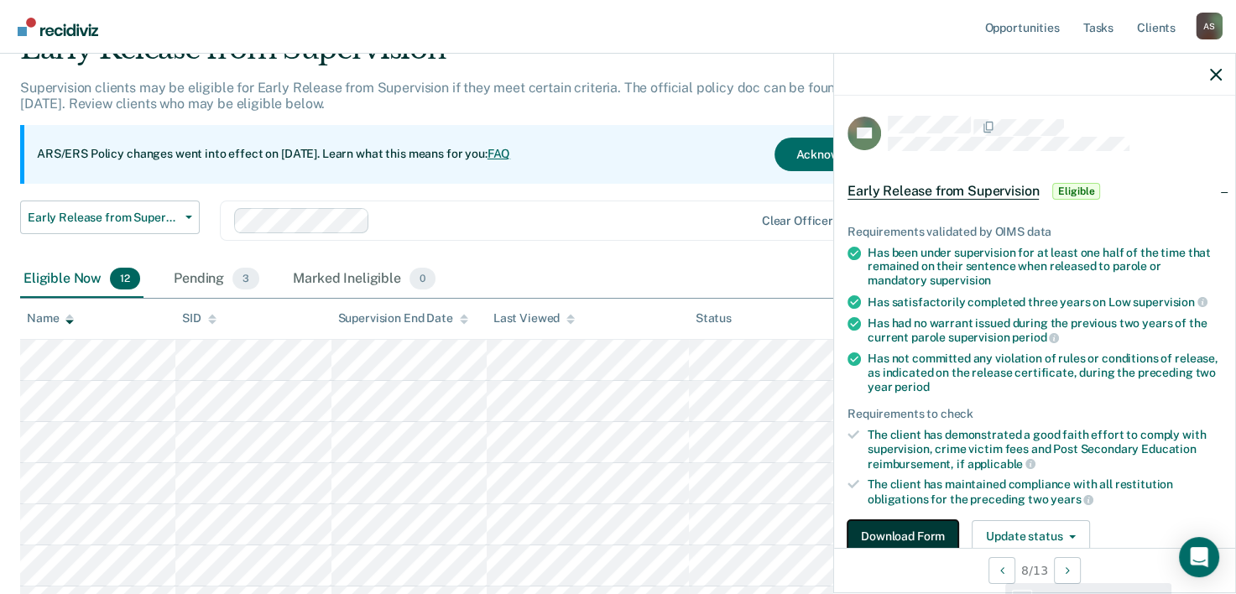
click at [914, 534] on button "Download Form" at bounding box center [902, 537] width 111 height 34
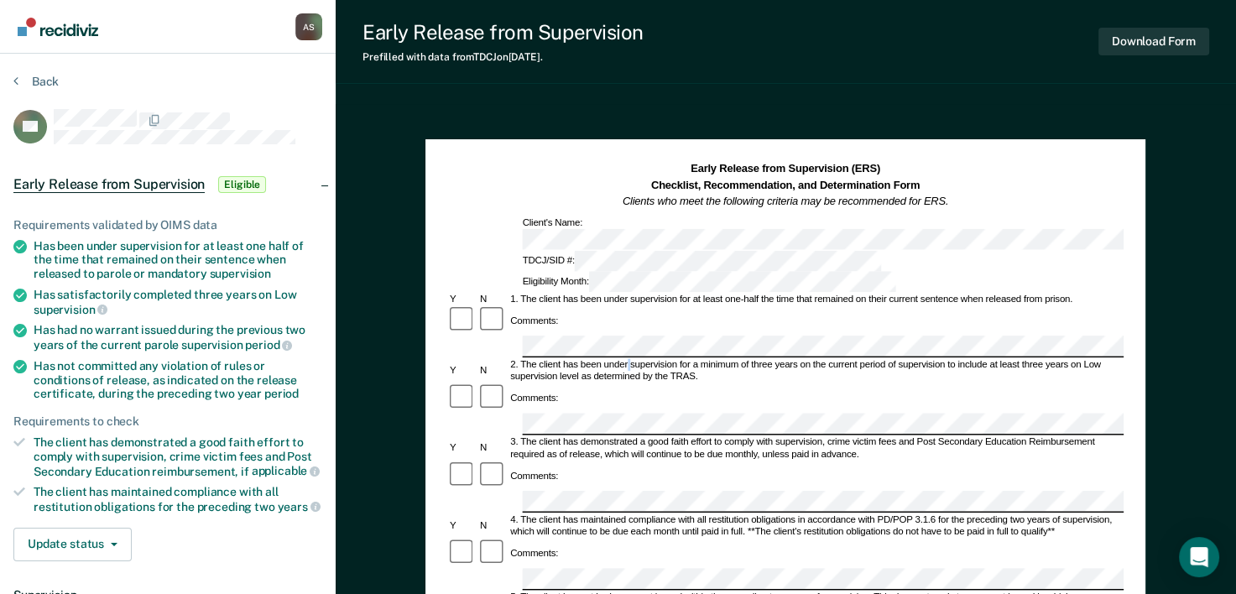
click at [628, 359] on div "2. The client has been under supervision for a minimum of three years on the cu…" at bounding box center [816, 371] width 616 height 24
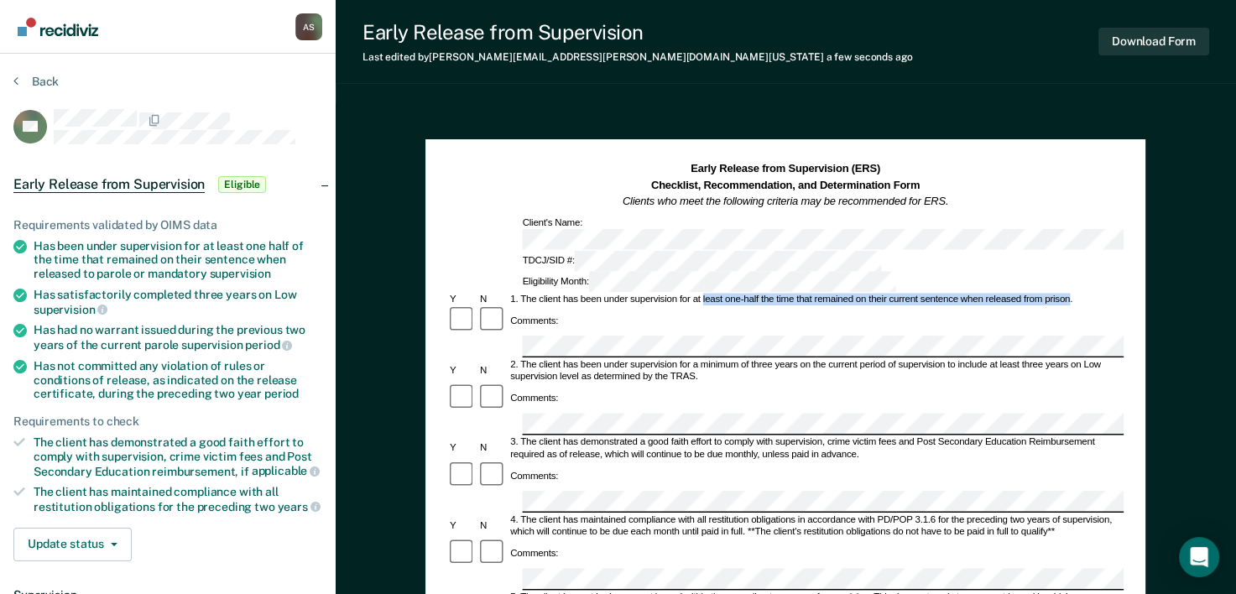
drag, startPoint x: 702, startPoint y: 253, endPoint x: 1069, endPoint y: 256, distance: 366.6
click at [1069, 294] on div "1. The client has been under supervision for at least one-half the time that re…" at bounding box center [816, 300] width 616 height 12
copy div "least one-half the time that remained on their current sentence when released f…"
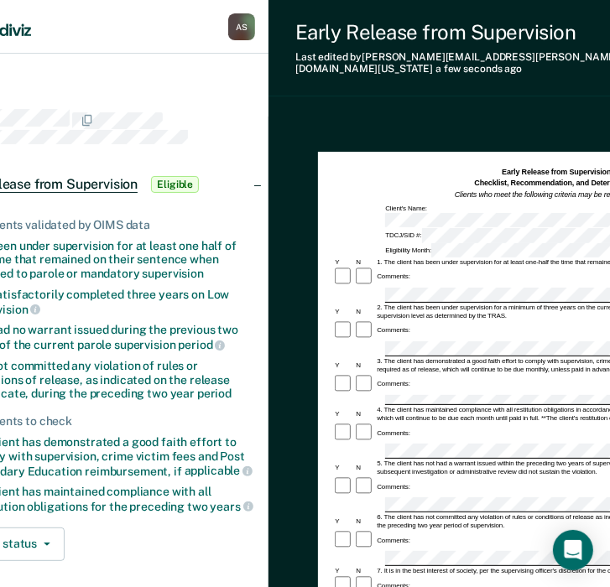
scroll to position [0, 68]
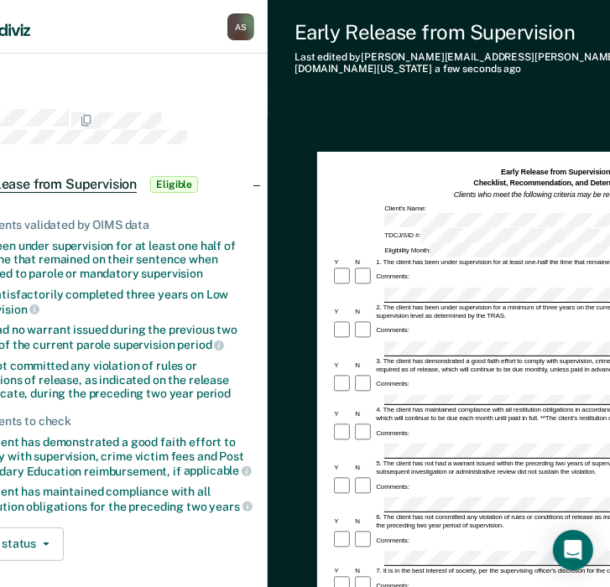
click at [357, 406] on div "Y N 4. The client has maintained compliance with all restitution obligations in…" at bounding box center [566, 414] width 468 height 17
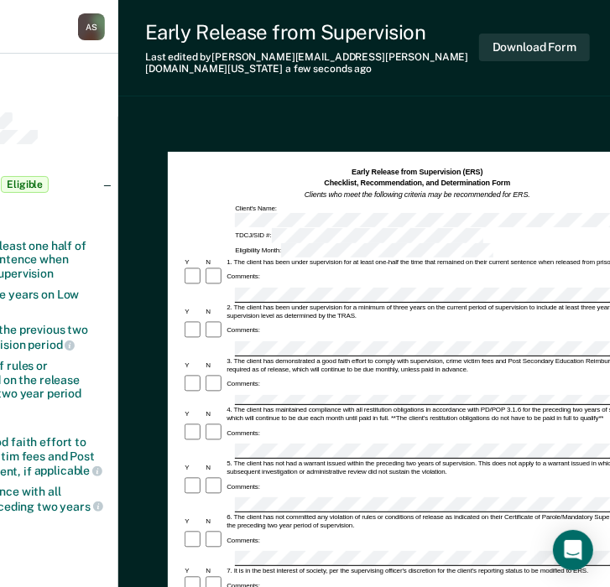
scroll to position [0, 221]
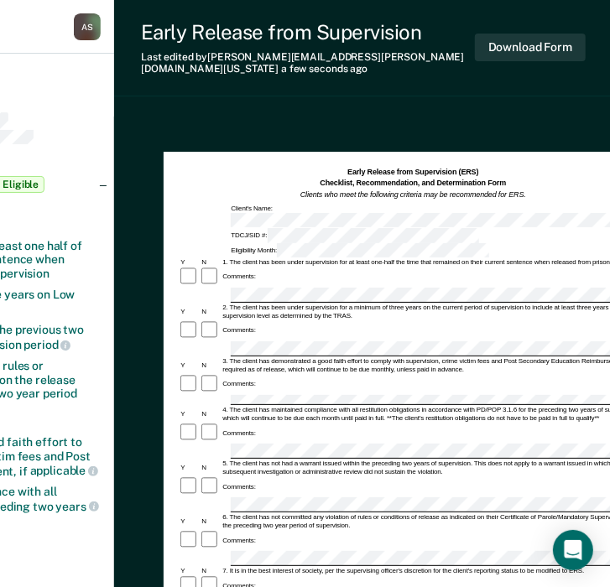
click at [544, 423] on div "Comments:" at bounding box center [413, 433] width 468 height 21
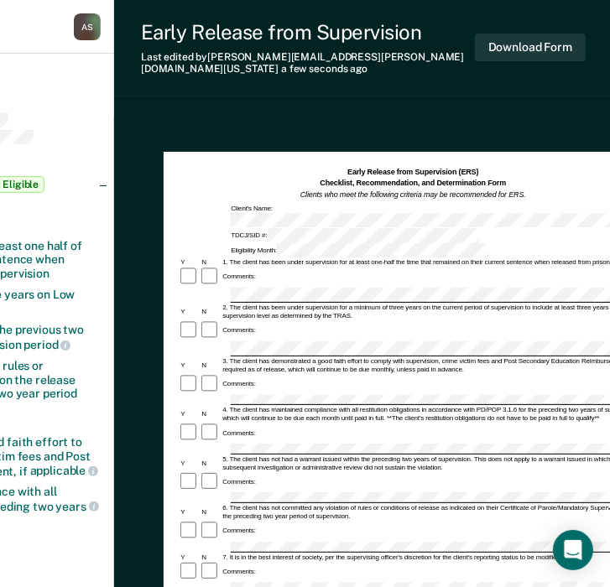
scroll to position [84, 221]
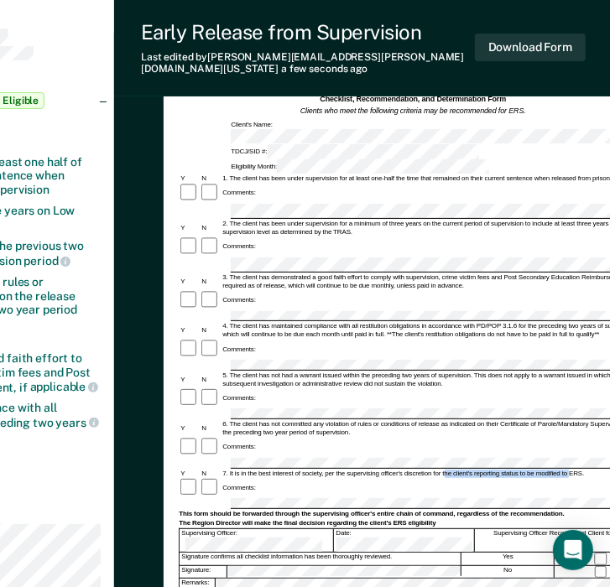
drag, startPoint x: 443, startPoint y: 388, endPoint x: 574, endPoint y: 388, distance: 130.9
click at [574, 470] on div "7. It is in the best interest of society, per the supervising officer's discret…" at bounding box center [434, 474] width 426 height 8
drag, startPoint x: 574, startPoint y: 388, endPoint x: 586, endPoint y: 388, distance: 12.6
click at [586, 470] on div "7. It is in the best interest of society, per the supervising officer's discret…" at bounding box center [434, 474] width 426 height 8
drag, startPoint x: 572, startPoint y: 386, endPoint x: 441, endPoint y: 387, distance: 130.9
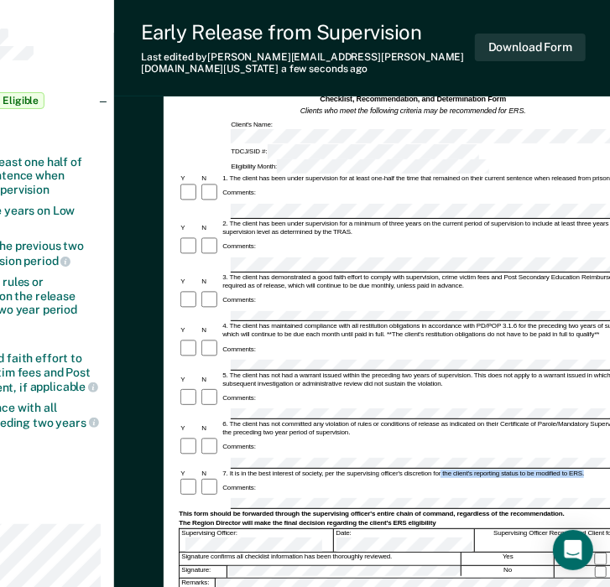
click at [441, 470] on div "7. It is in the best interest of society, per the supervising officer's discret…" at bounding box center [434, 474] width 426 height 8
copy div "the client's reporting status to be modified to ERS."
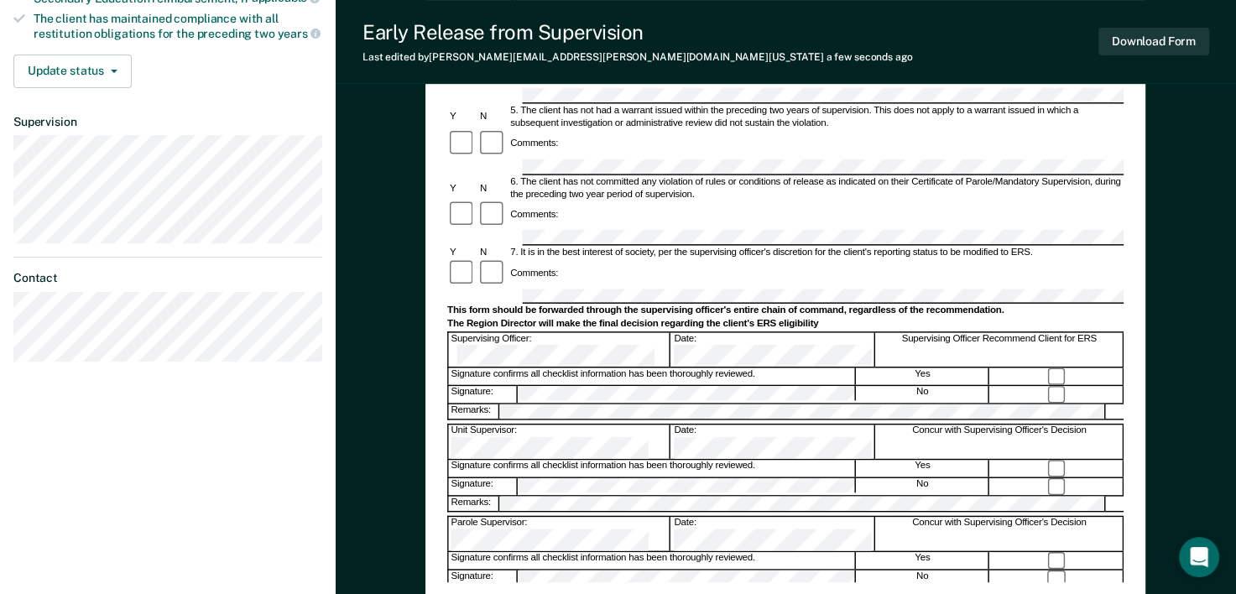
scroll to position [503, 0]
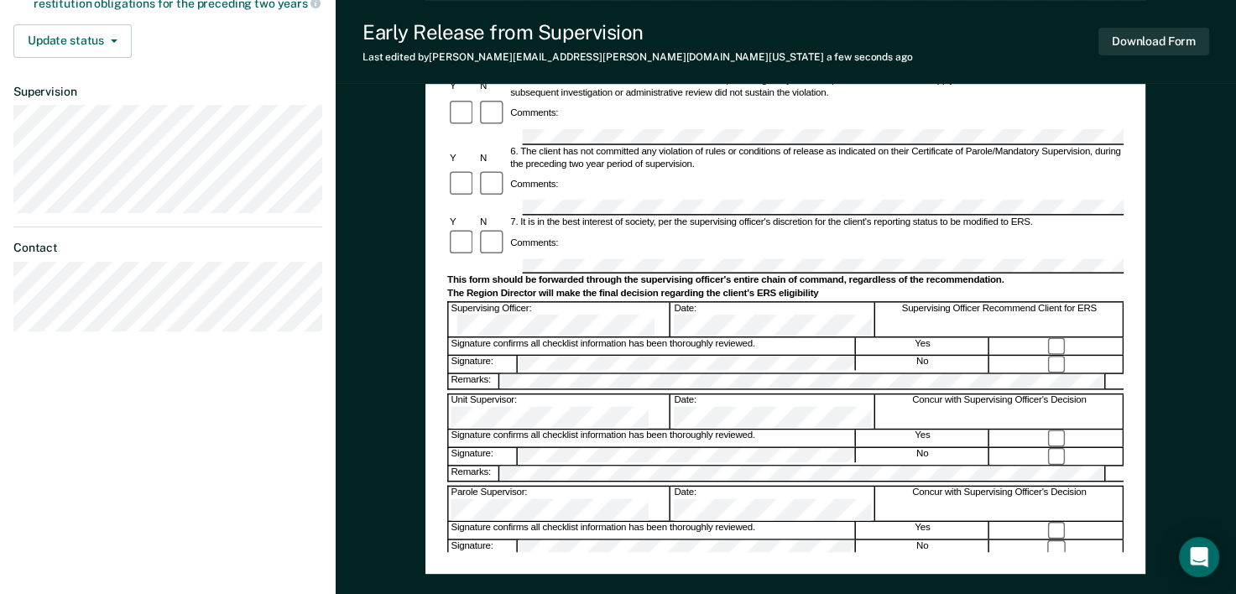
click at [1178, 36] on button "Download Form" at bounding box center [1153, 42] width 111 height 28
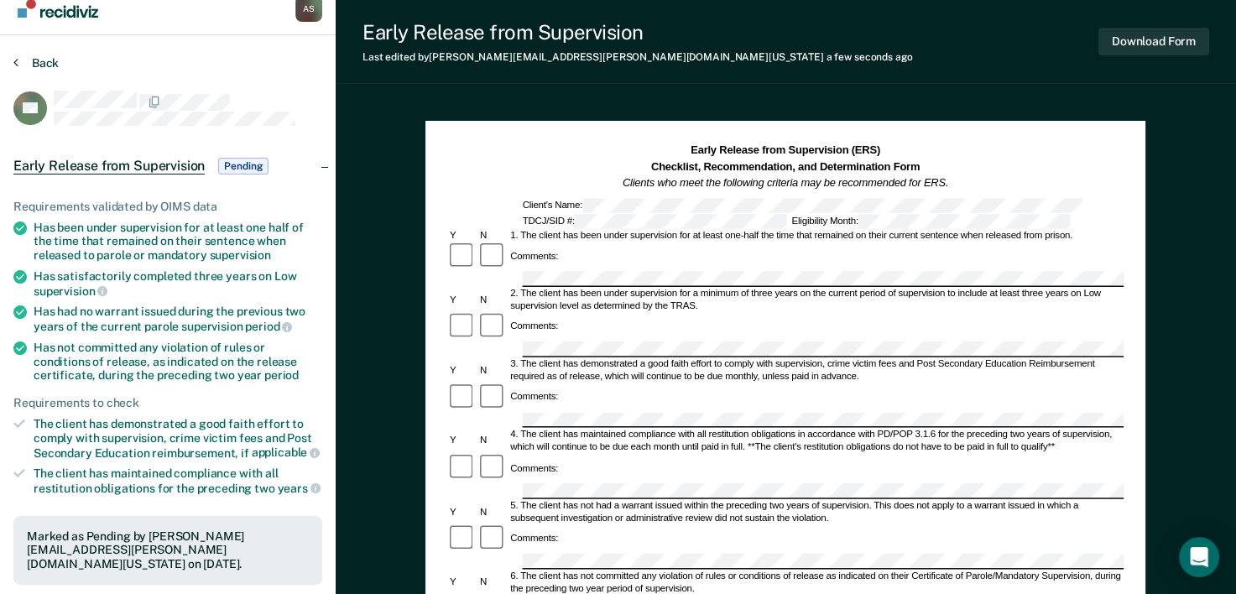
scroll to position [0, 0]
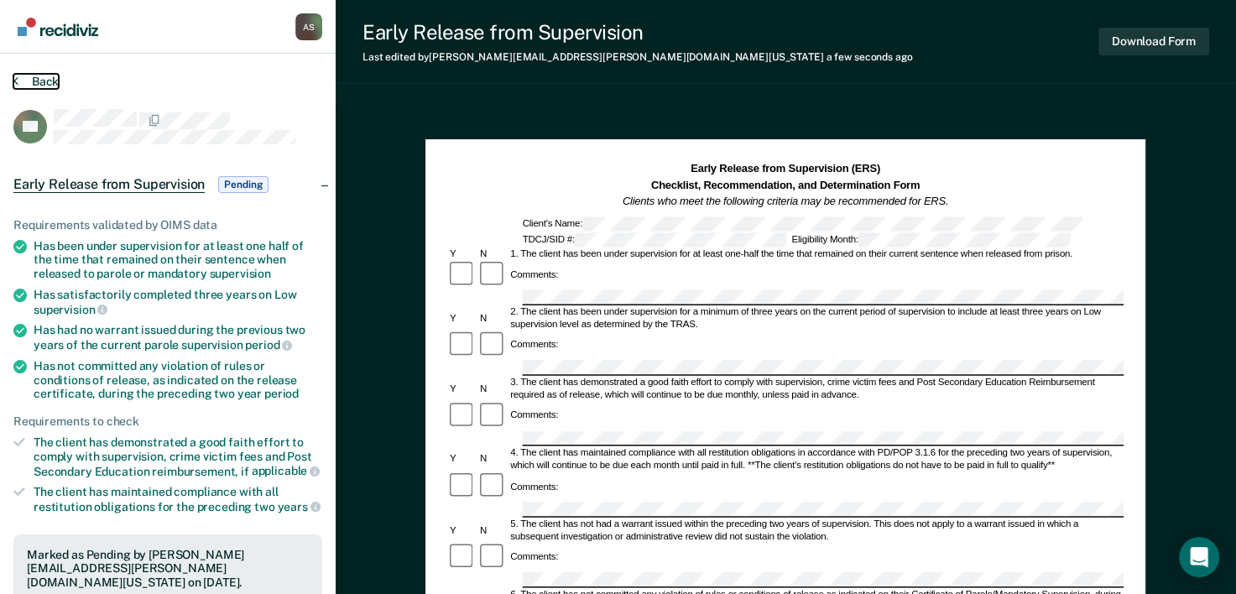
click at [38, 78] on button "Back" at bounding box center [35, 81] width 45 height 15
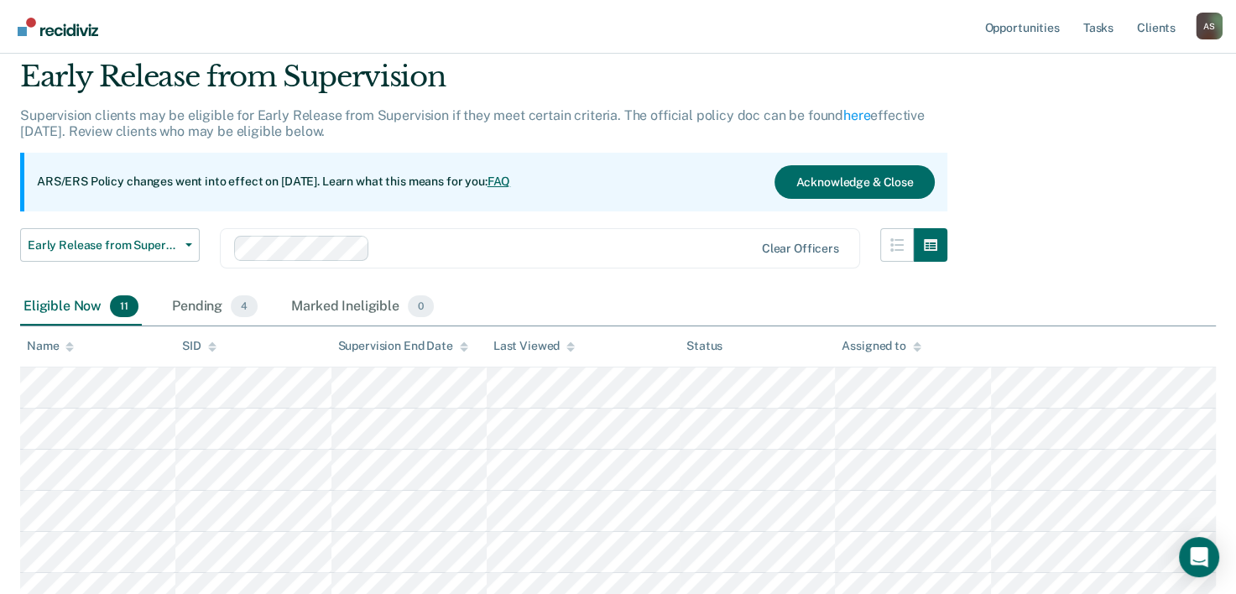
scroll to position [84, 0]
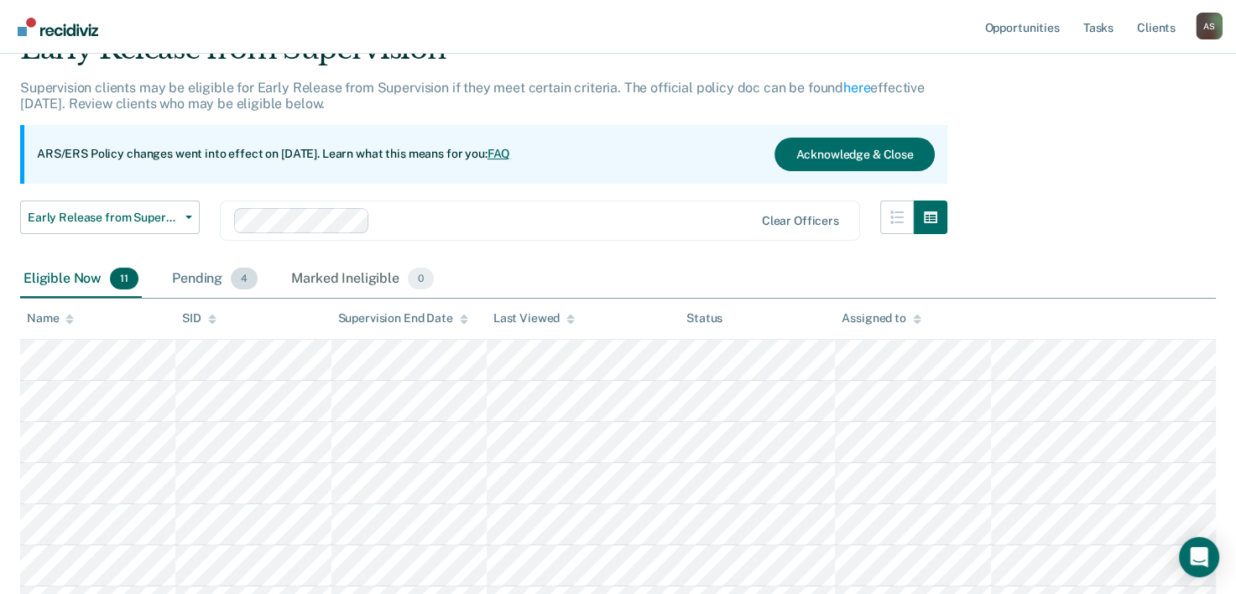
click at [208, 282] on div "Pending 4" at bounding box center [215, 279] width 92 height 37
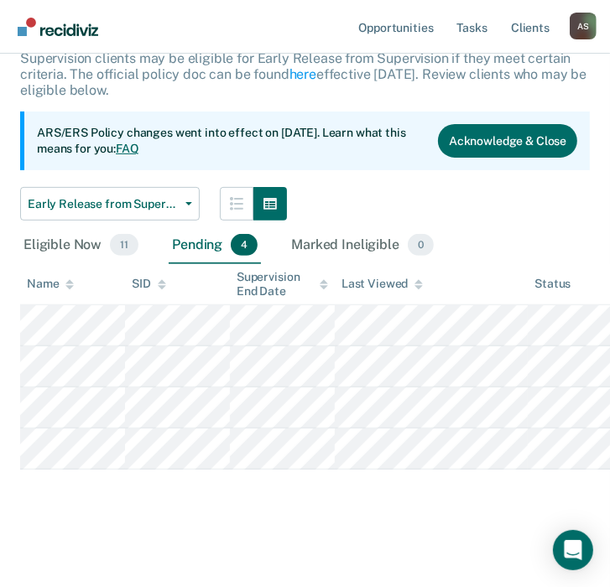
scroll to position [175, 0]
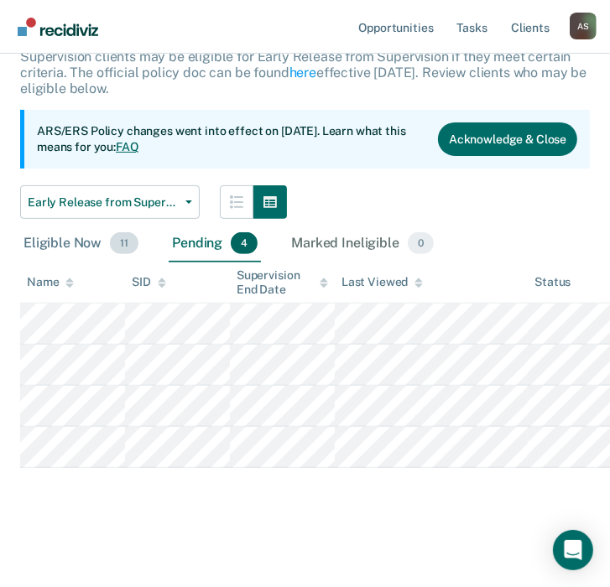
click at [102, 249] on div "Eligible Now 11" at bounding box center [81, 244] width 122 height 37
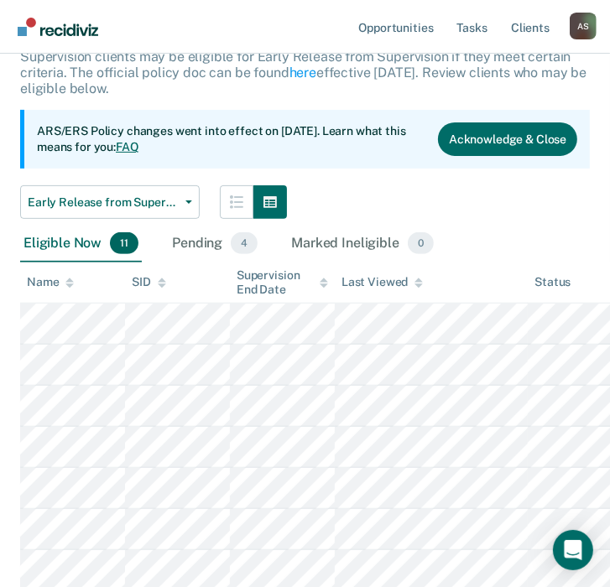
click at [68, 285] on icon at bounding box center [69, 286] width 8 height 4
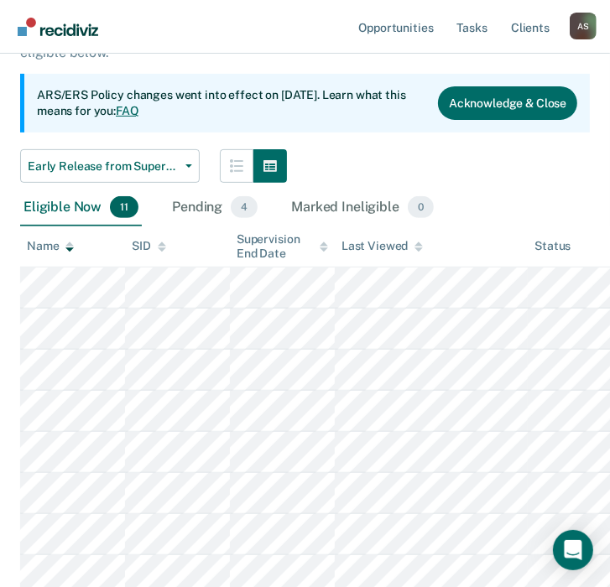
scroll to position [128, 0]
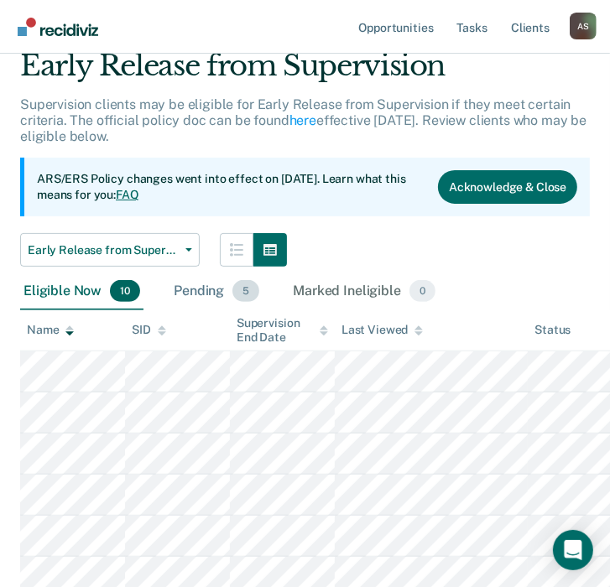
click at [227, 291] on div "Pending 5" at bounding box center [216, 291] width 92 height 37
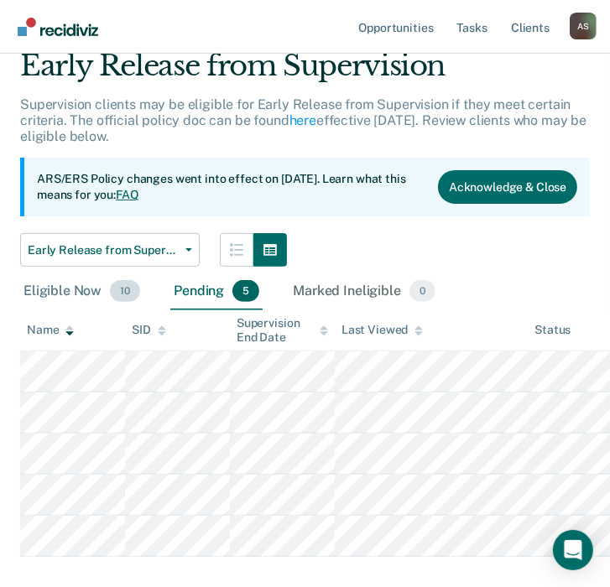
click at [91, 300] on div "Eligible Now 10" at bounding box center [81, 291] width 123 height 37
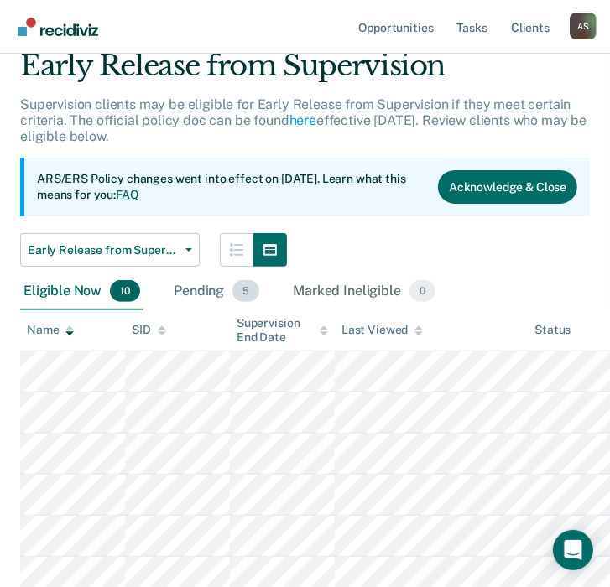
click at [181, 293] on div "Pending 5" at bounding box center [216, 291] width 92 height 37
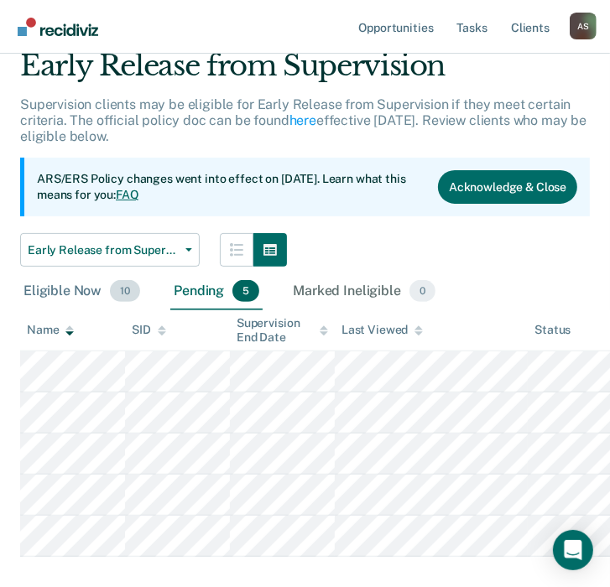
click at [79, 293] on div "Eligible Now 10" at bounding box center [81, 291] width 123 height 37
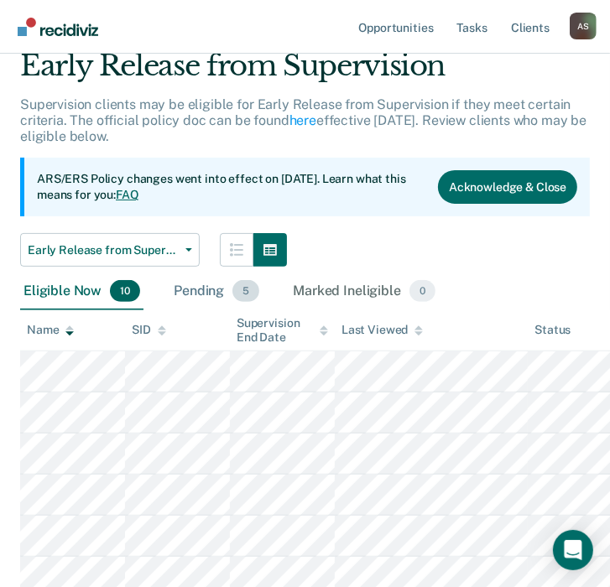
click at [188, 284] on div "Pending 5" at bounding box center [216, 291] width 92 height 37
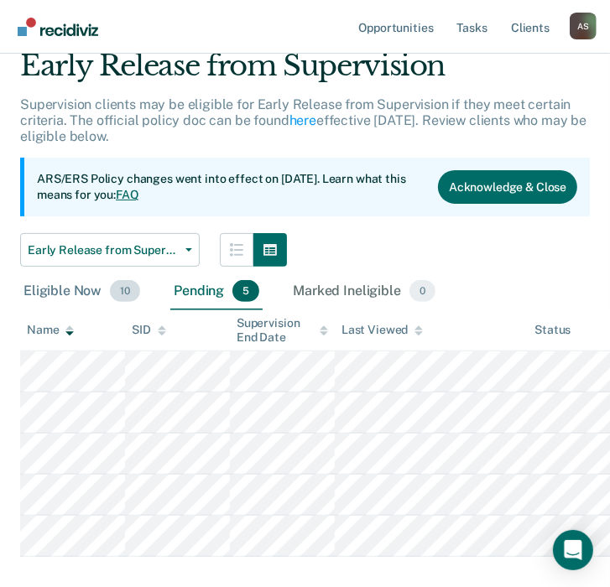
click at [80, 299] on div "Eligible Now 10" at bounding box center [81, 291] width 123 height 37
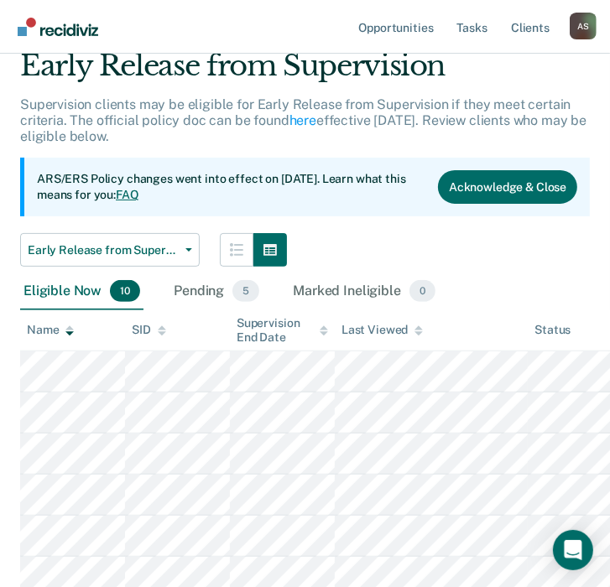
click at [80, 299] on div "Eligible Now 10" at bounding box center [81, 291] width 123 height 37
click at [69, 335] on icon at bounding box center [69, 331] width 8 height 11
click at [70, 330] on icon at bounding box center [69, 331] width 8 height 11
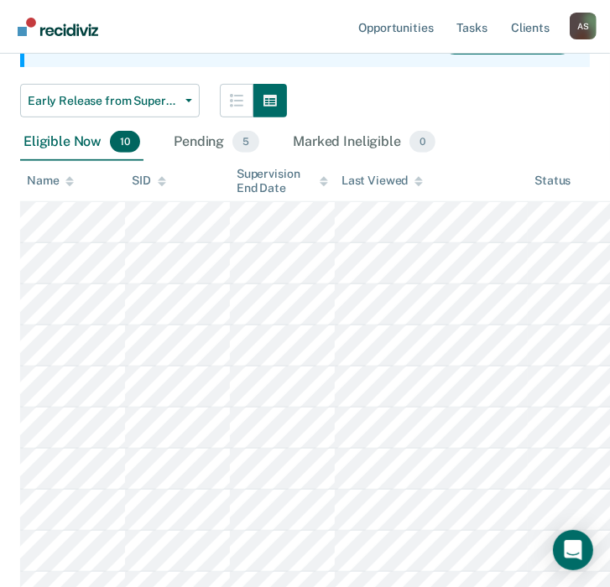
scroll to position [295, 0]
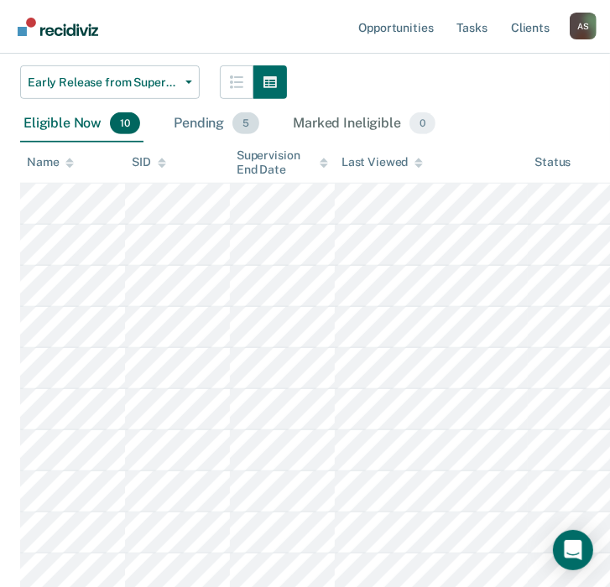
click at [218, 122] on div "Pending 5" at bounding box center [216, 124] width 92 height 37
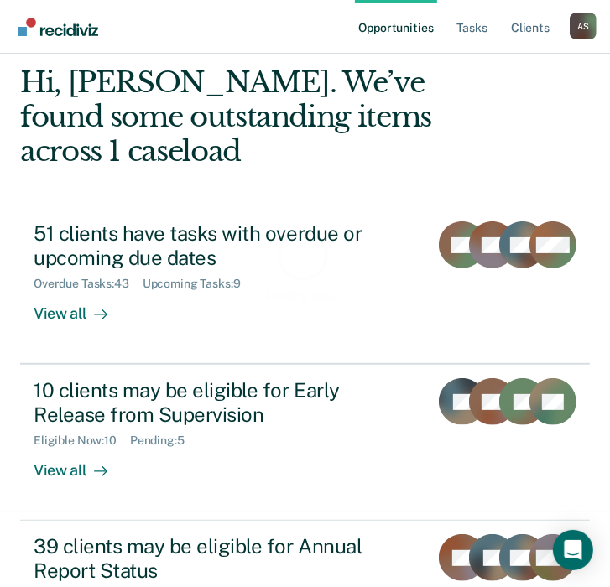
scroll to position [164, 0]
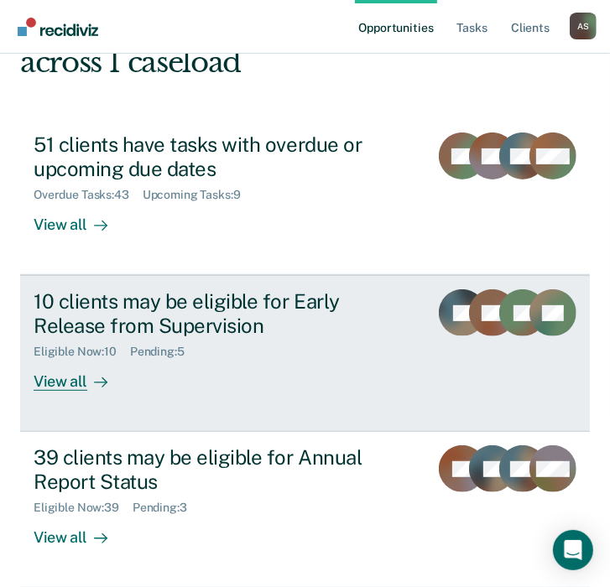
click at [104, 361] on div "View all" at bounding box center [81, 375] width 94 height 33
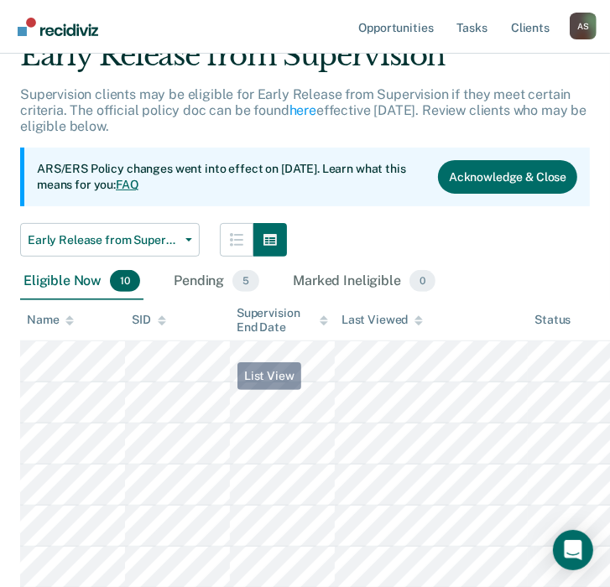
scroll to position [168, 0]
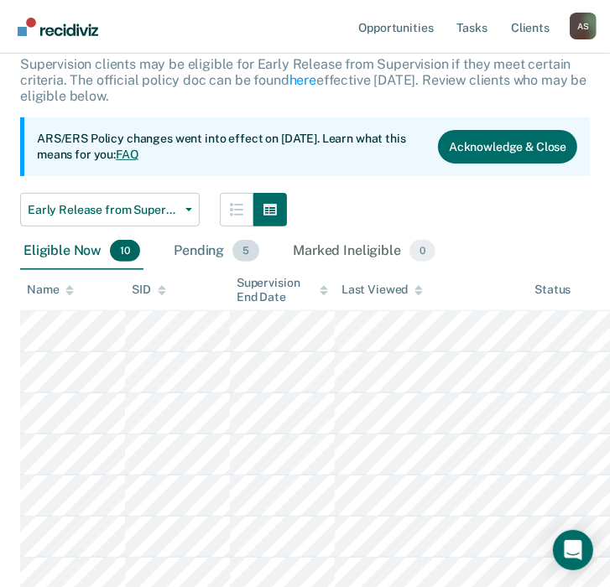
click at [201, 251] on div "Pending 5" at bounding box center [216, 251] width 92 height 37
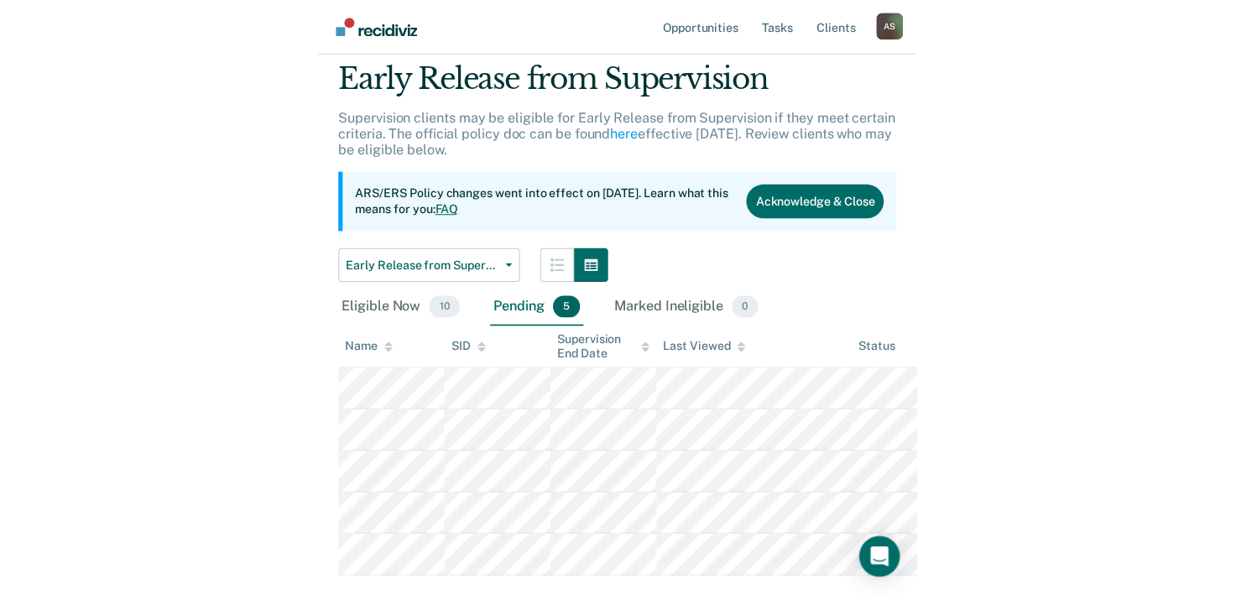
scroll to position [0, 0]
